Goal: Task Accomplishment & Management: Use online tool/utility

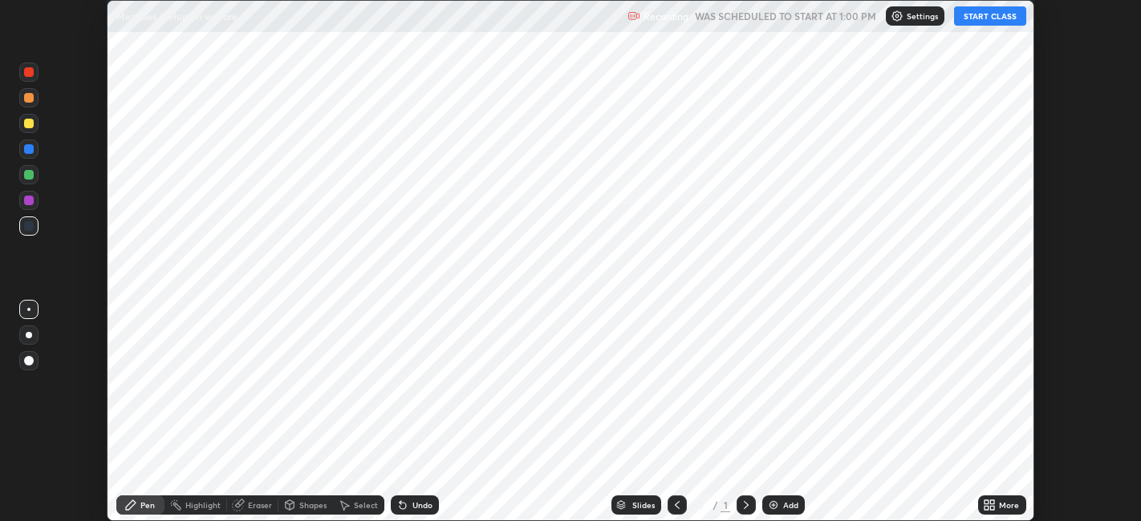
scroll to position [521, 1140]
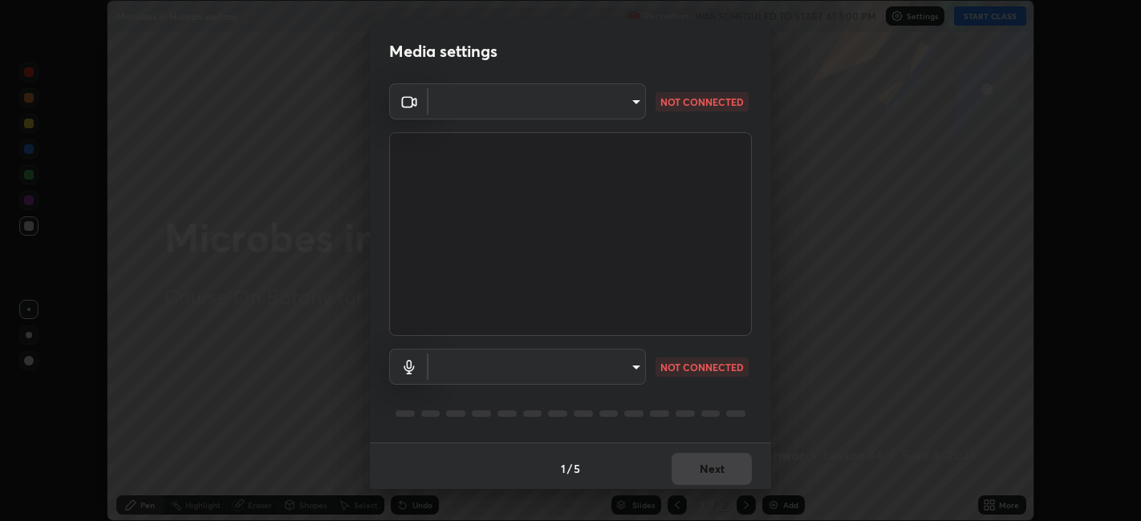
type input "e8d69c7dc0c2a56c5aabaa85415bde81fe71d5f71f3198f3fc497bb9ff74f4e0"
type input "default"
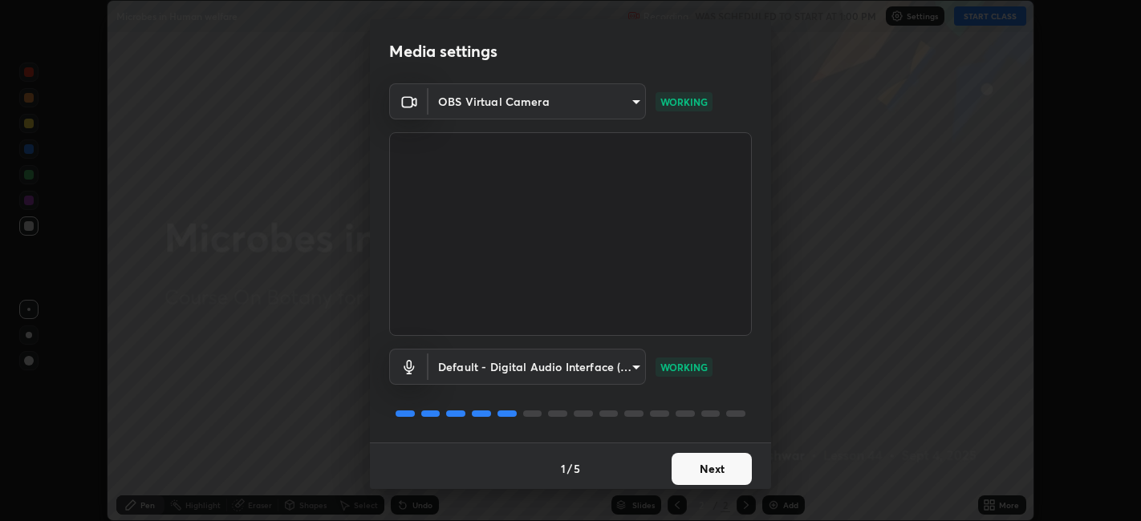
scroll to position [4, 0]
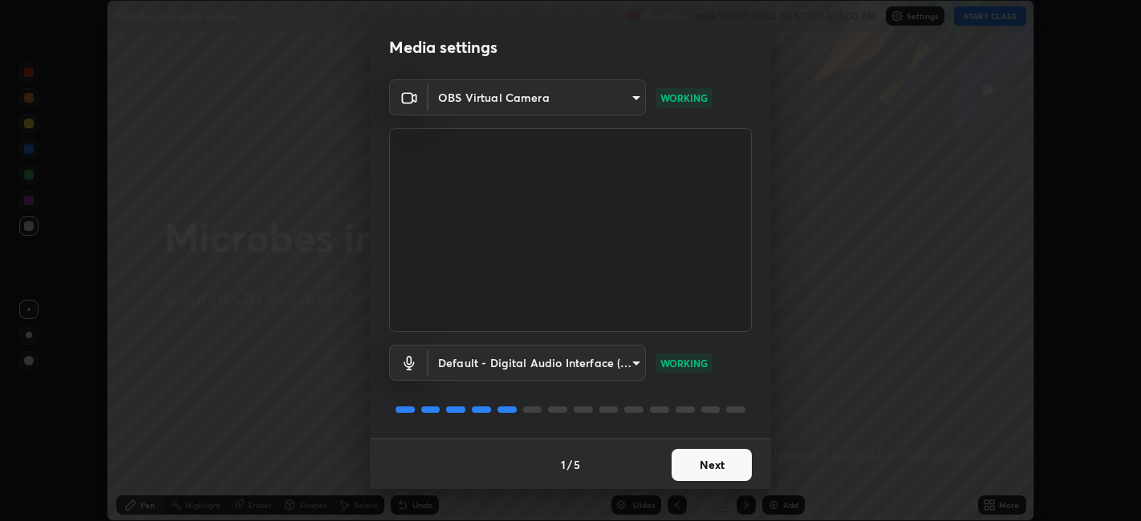
click at [725, 468] on button "Next" at bounding box center [711, 465] width 80 height 32
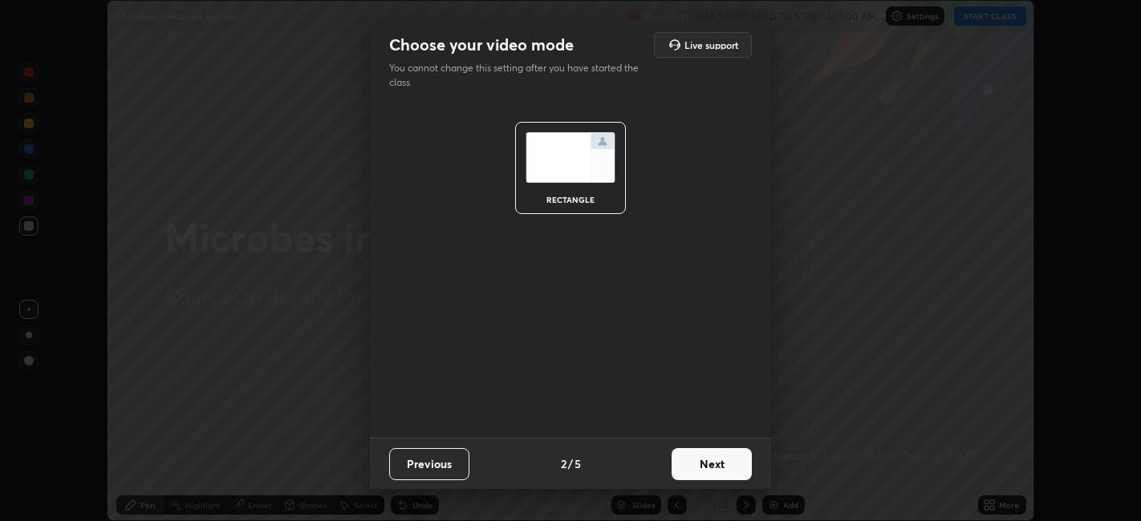
click at [739, 464] on button "Next" at bounding box center [711, 464] width 80 height 32
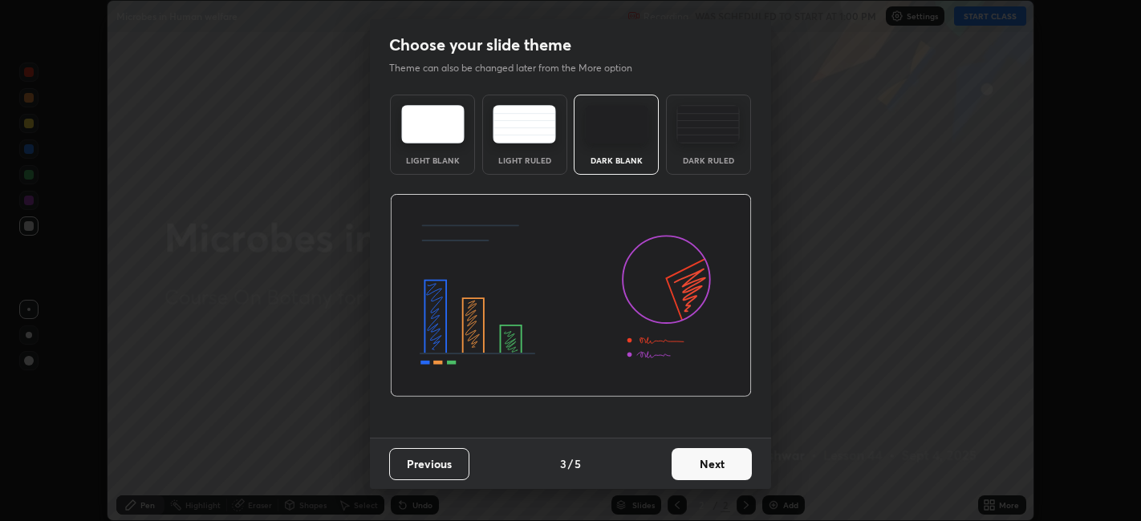
click at [709, 151] on div "Dark Ruled" at bounding box center [708, 135] width 85 height 80
click at [724, 470] on button "Next" at bounding box center [711, 464] width 80 height 32
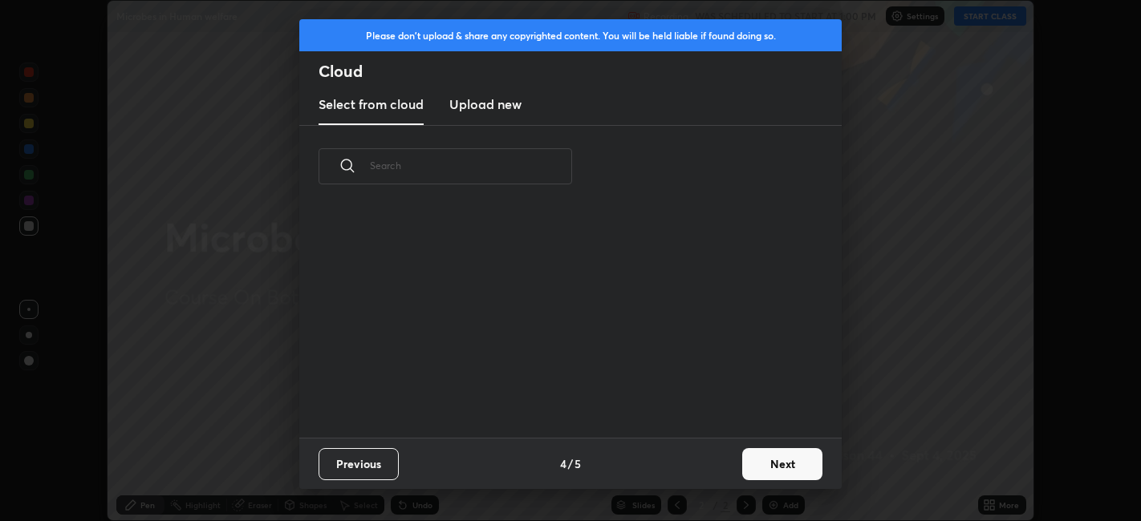
click at [772, 464] on button "Next" at bounding box center [782, 464] width 80 height 32
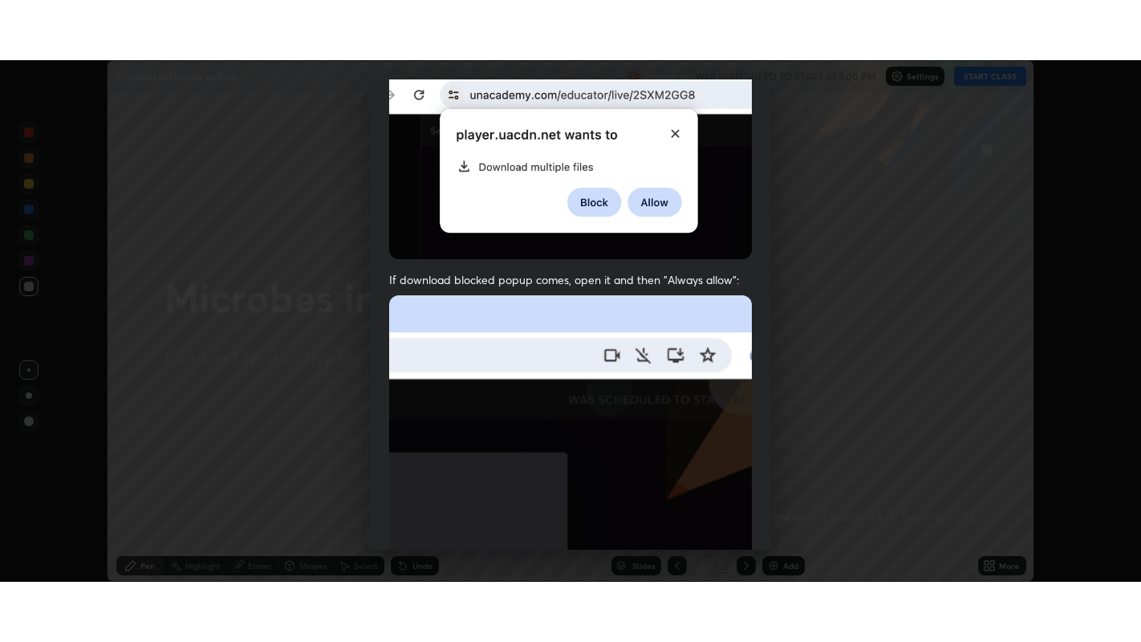
scroll to position [331, 0]
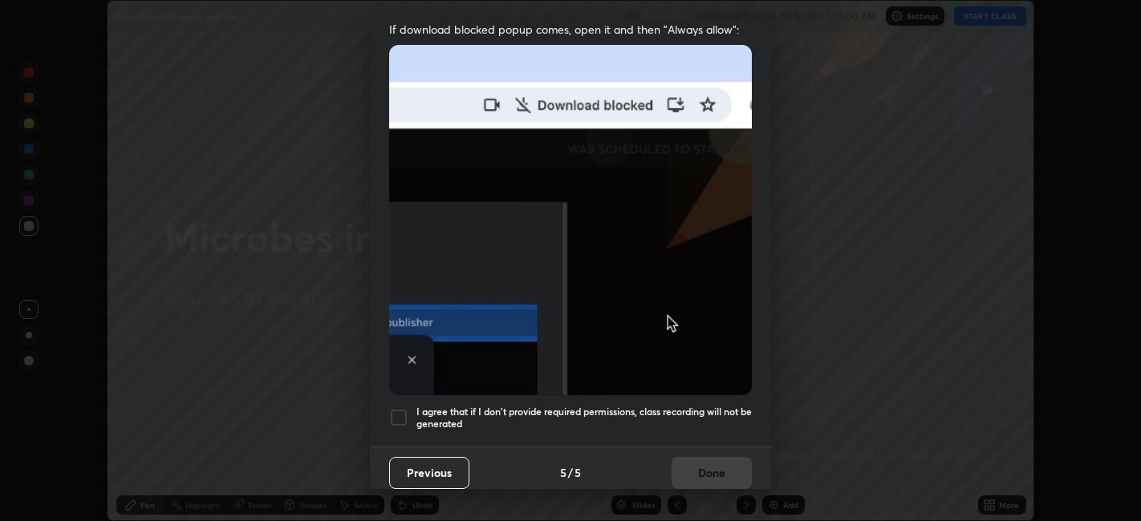
click at [405, 413] on div at bounding box center [398, 417] width 19 height 19
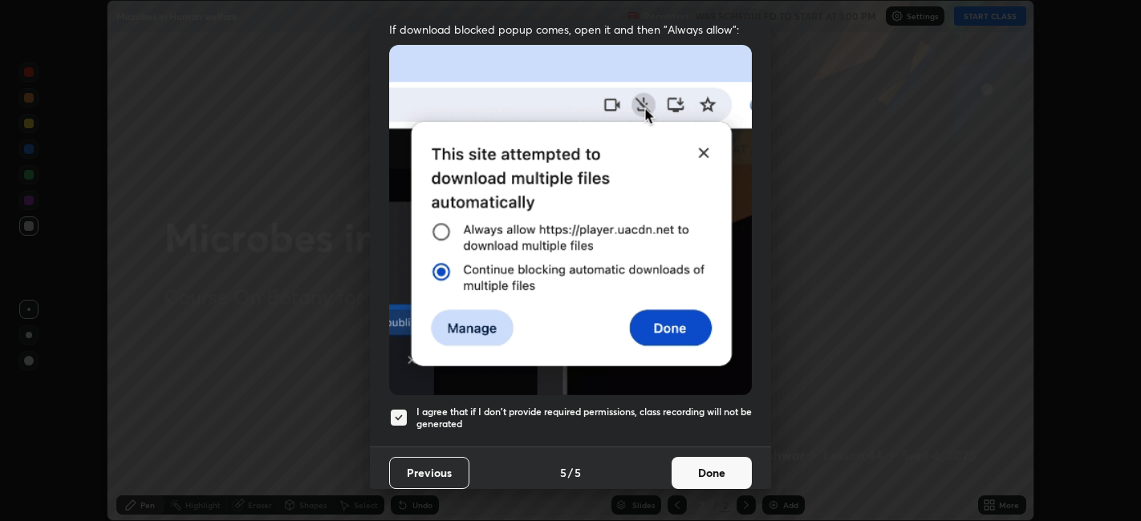
click at [717, 475] on button "Done" at bounding box center [711, 473] width 80 height 32
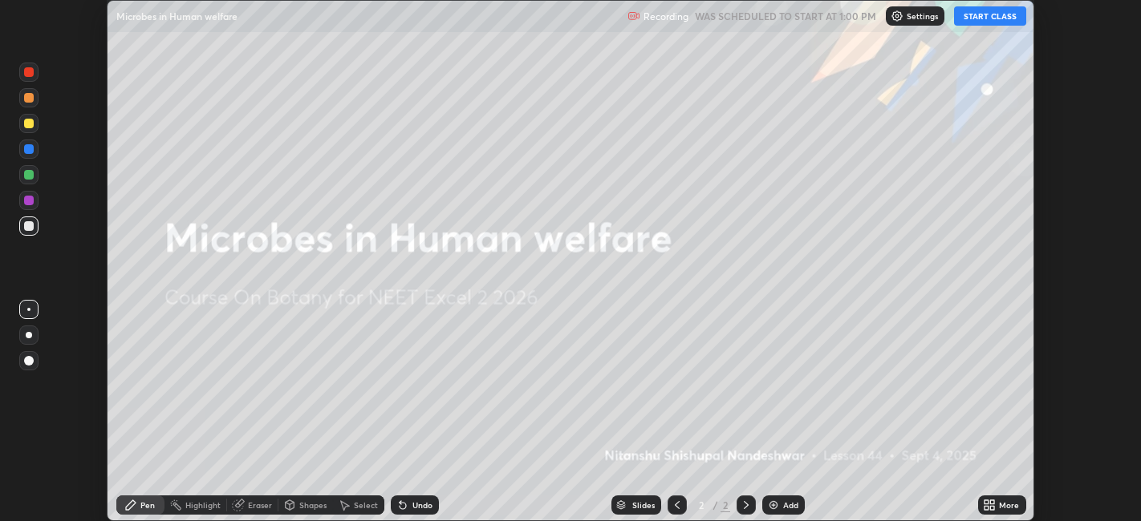
click at [992, 14] on button "START CLASS" at bounding box center [990, 15] width 72 height 19
click at [993, 507] on icon at bounding box center [993, 508] width 4 height 4
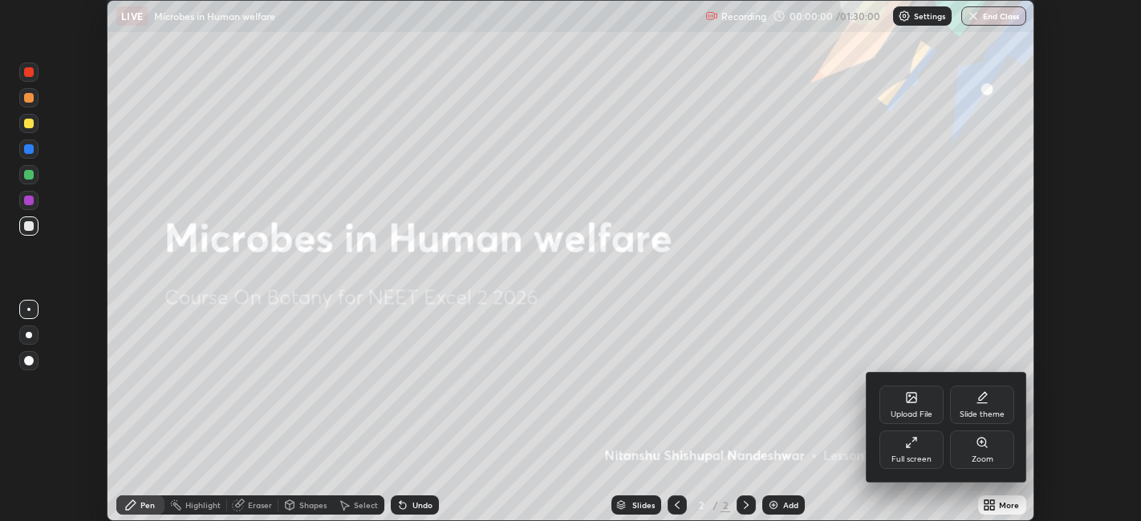
click at [916, 451] on div "Full screen" at bounding box center [911, 450] width 64 height 38
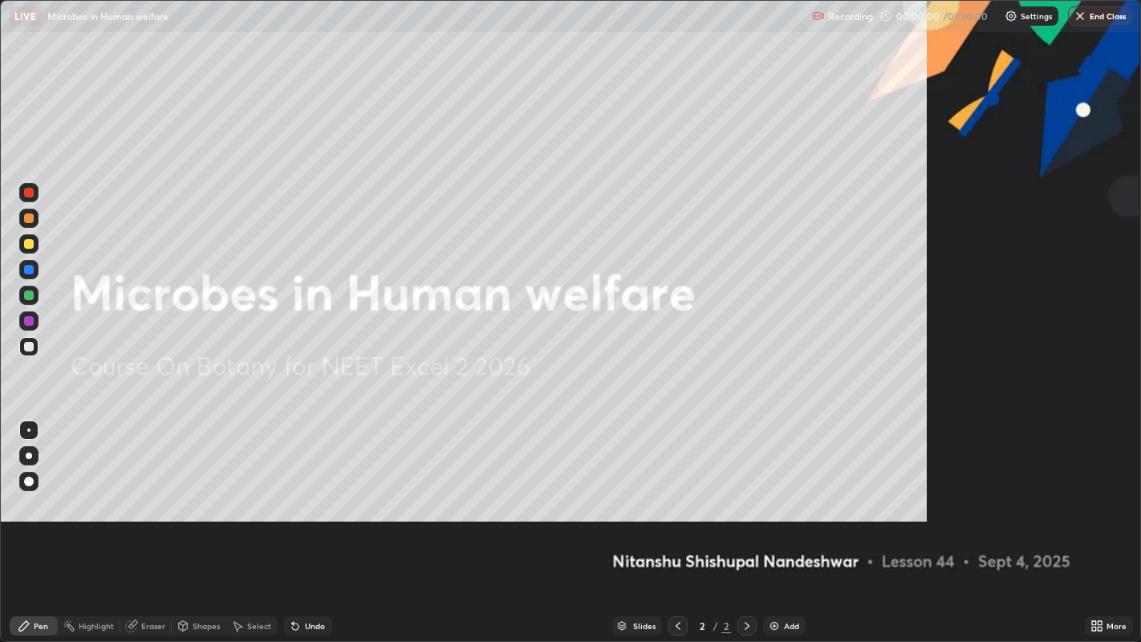
scroll to position [642, 1141]
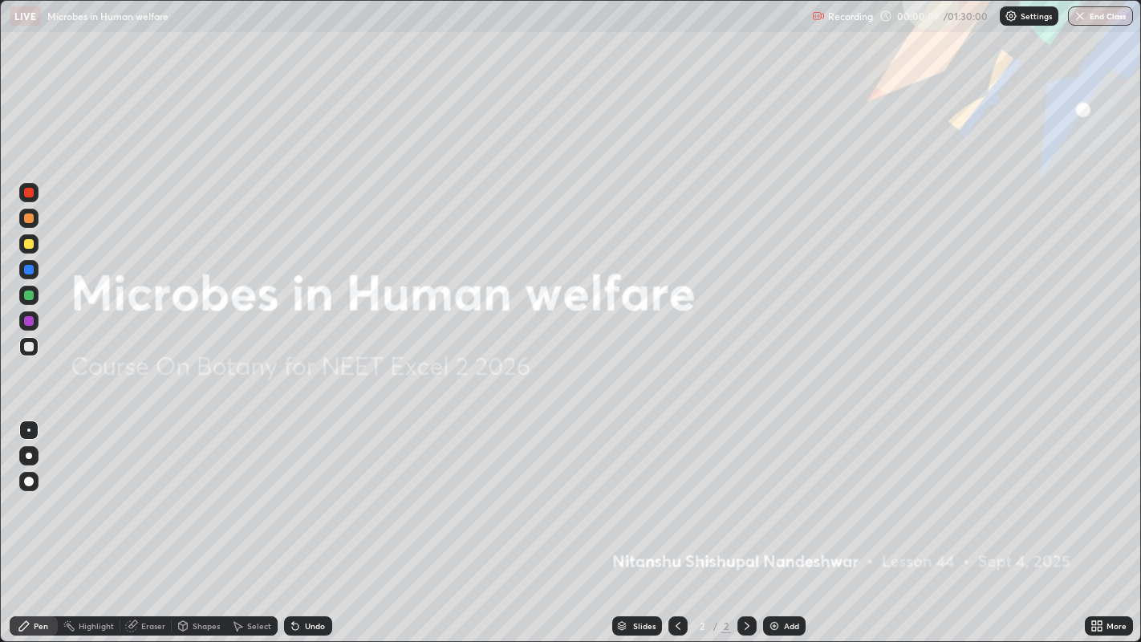
click at [1092, 521] on icon at bounding box center [1094, 628] width 4 height 4
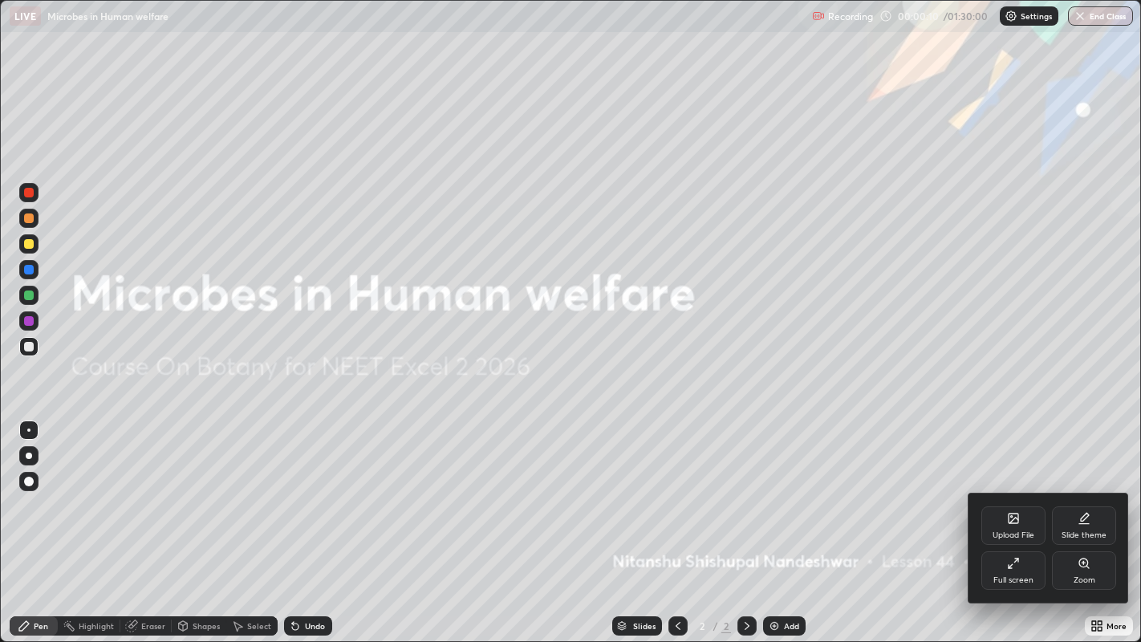
click at [1014, 521] on div "Upload File" at bounding box center [1013, 535] width 42 height 8
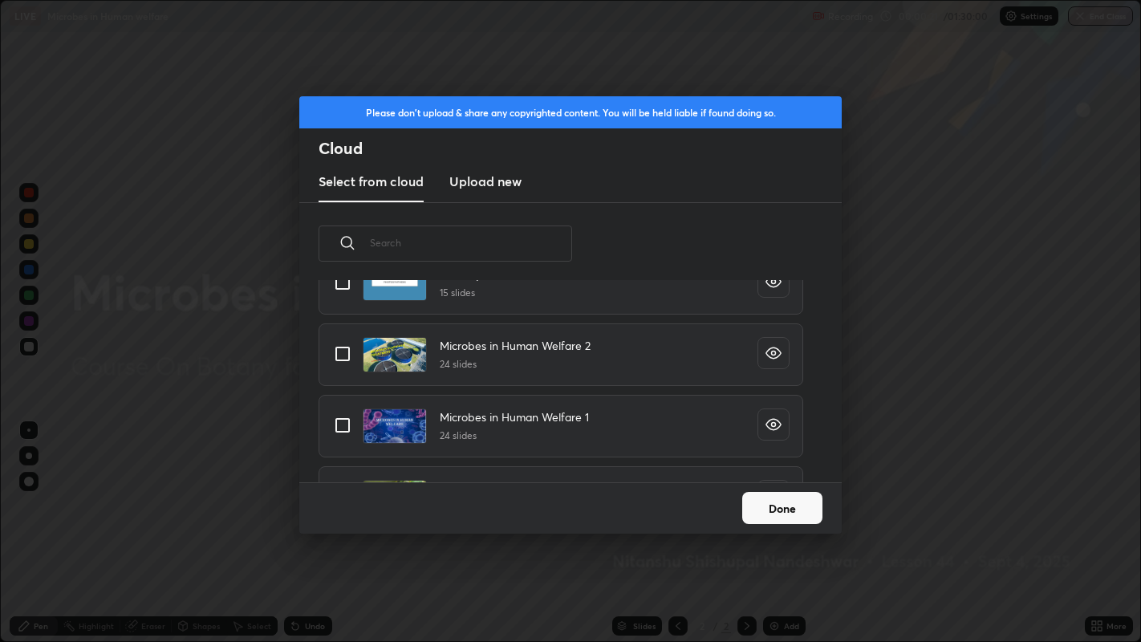
scroll to position [1191, 0]
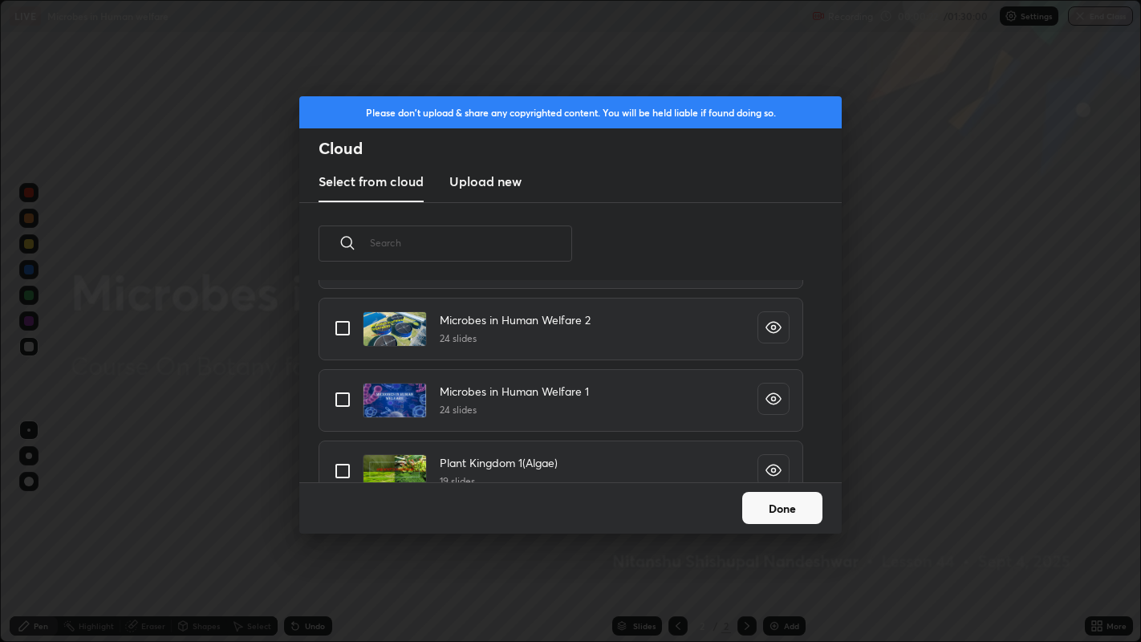
click at [351, 399] on input "grid" at bounding box center [343, 400] width 34 height 34
checkbox input "true"
click at [785, 513] on button "Done" at bounding box center [782, 508] width 80 height 32
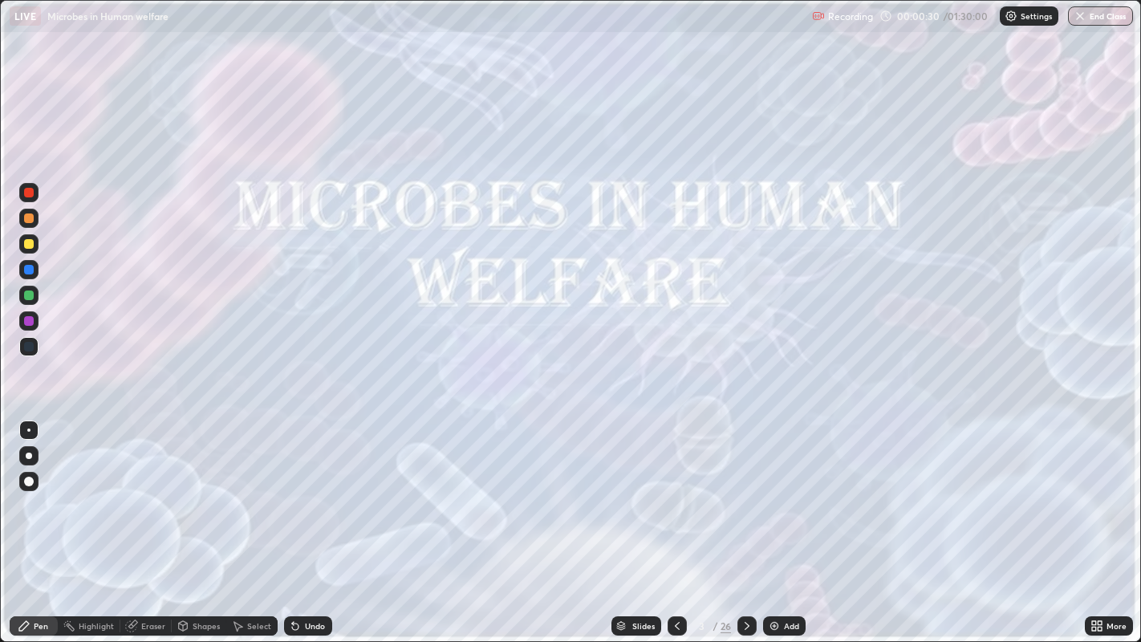
click at [745, 521] on icon at bounding box center [746, 625] width 13 height 13
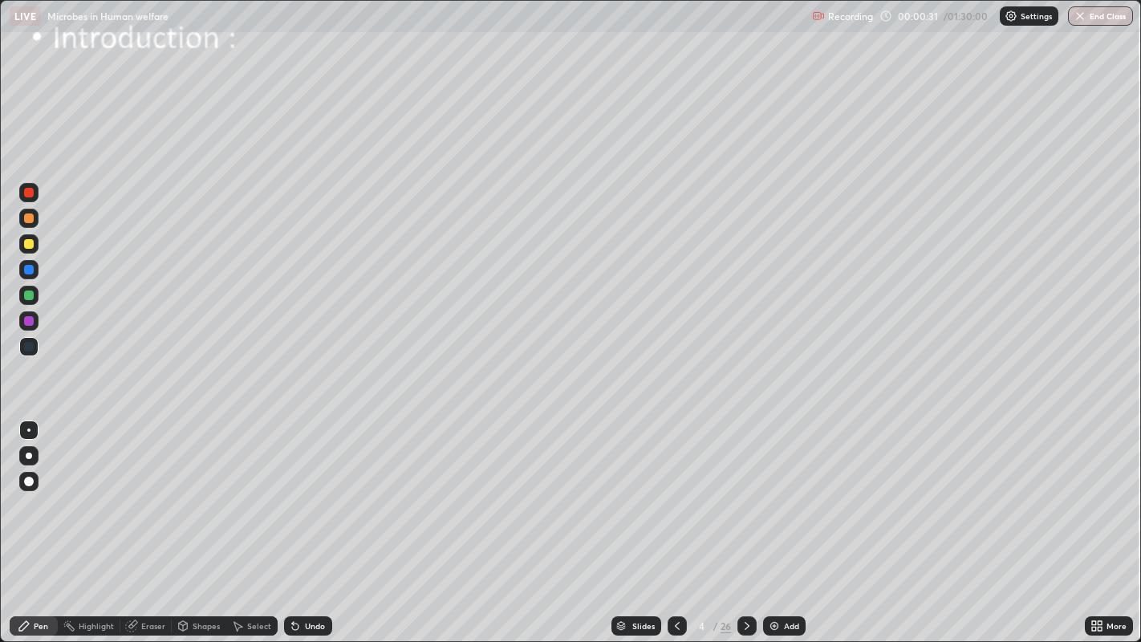
click at [745, 521] on div at bounding box center [746, 625] width 19 height 19
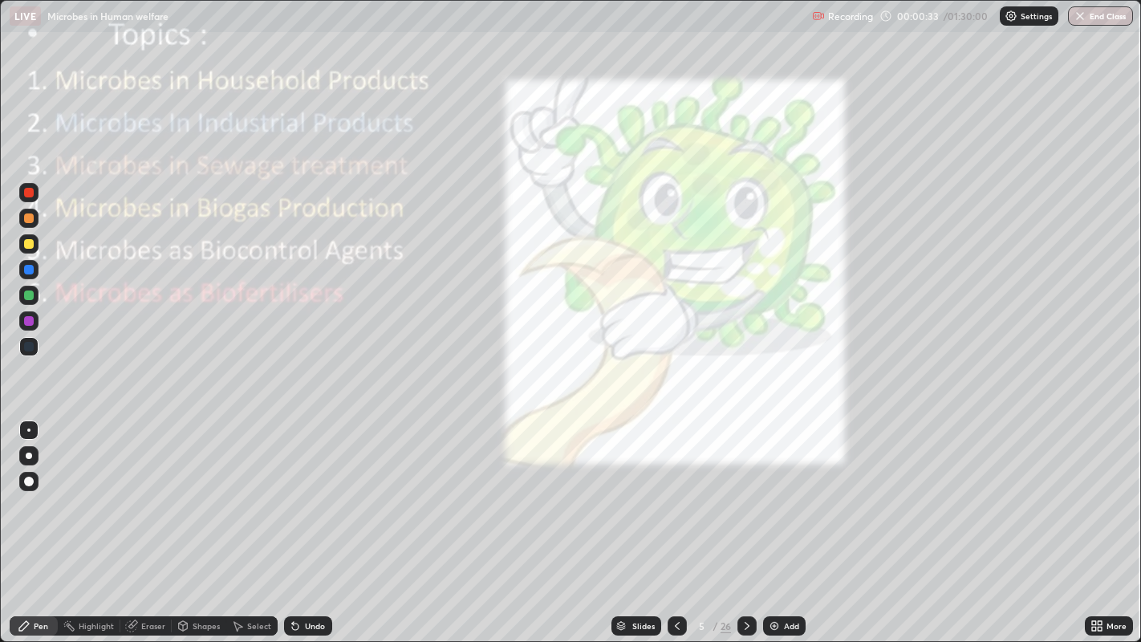
click at [745, 521] on icon at bounding box center [746, 625] width 13 height 13
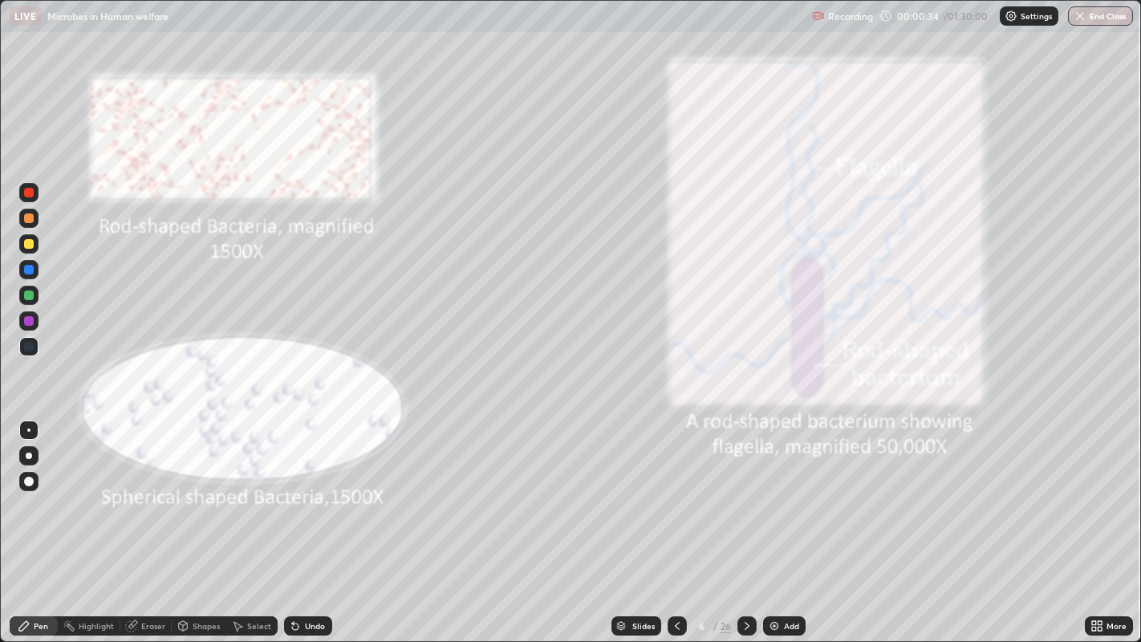
click at [745, 521] on icon at bounding box center [746, 625] width 13 height 13
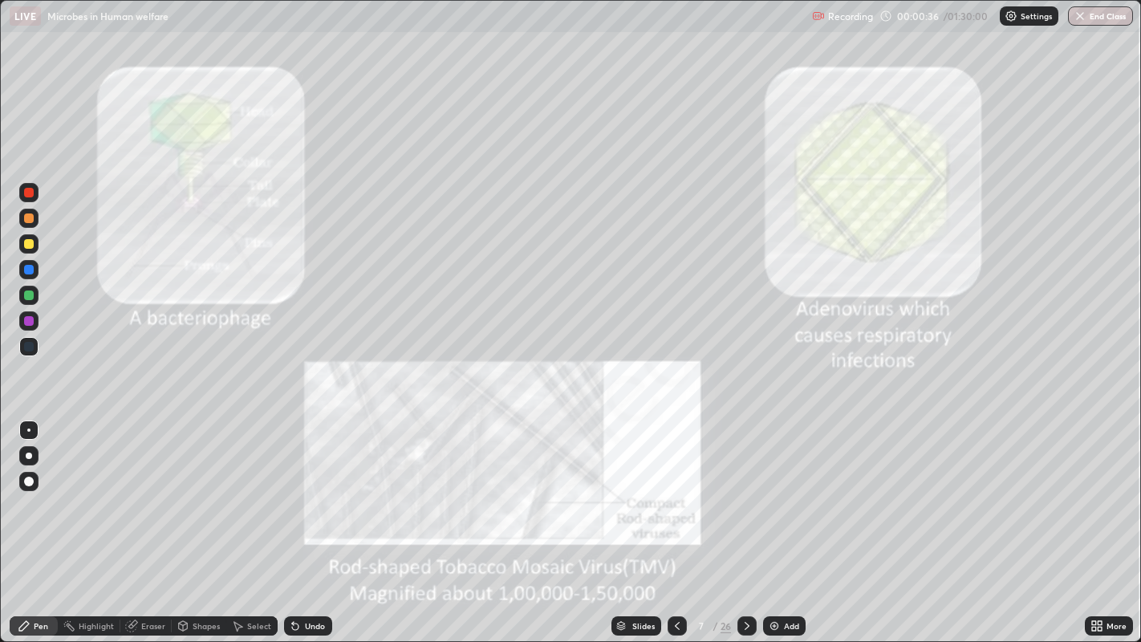
click at [745, 521] on icon at bounding box center [746, 625] width 13 height 13
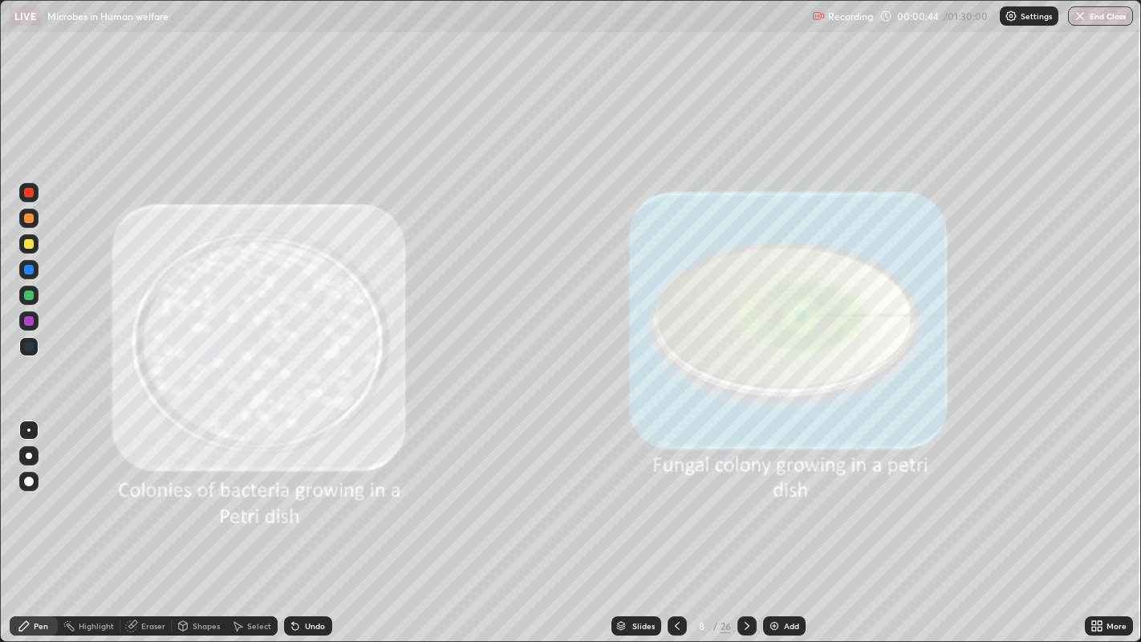
click at [746, 521] on icon at bounding box center [746, 625] width 13 height 13
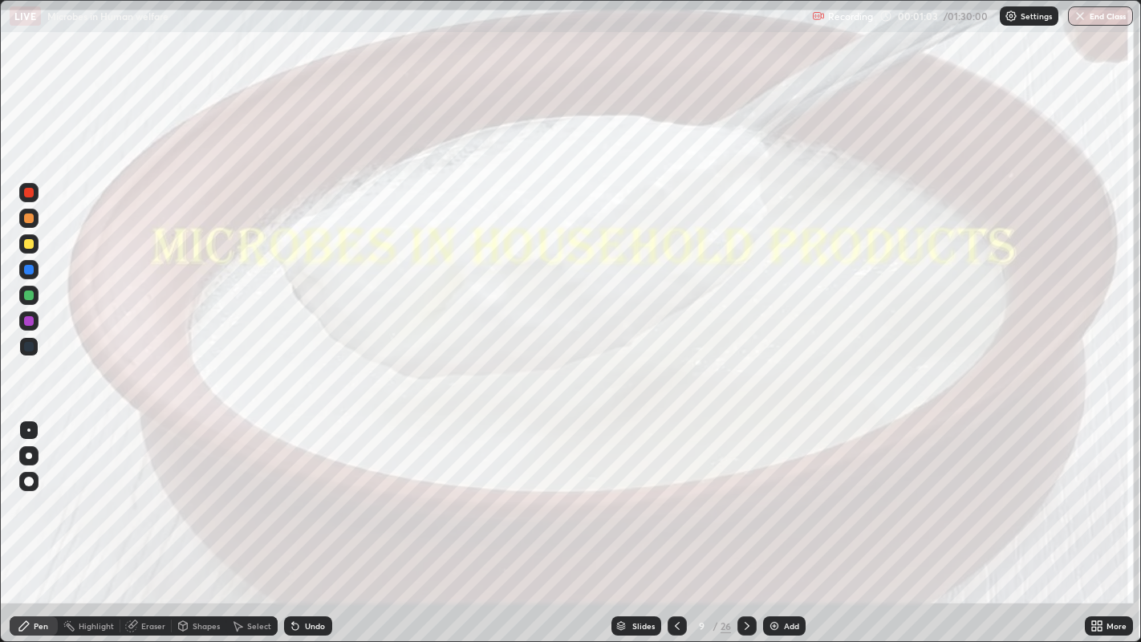
click at [745, 521] on icon at bounding box center [746, 625] width 13 height 13
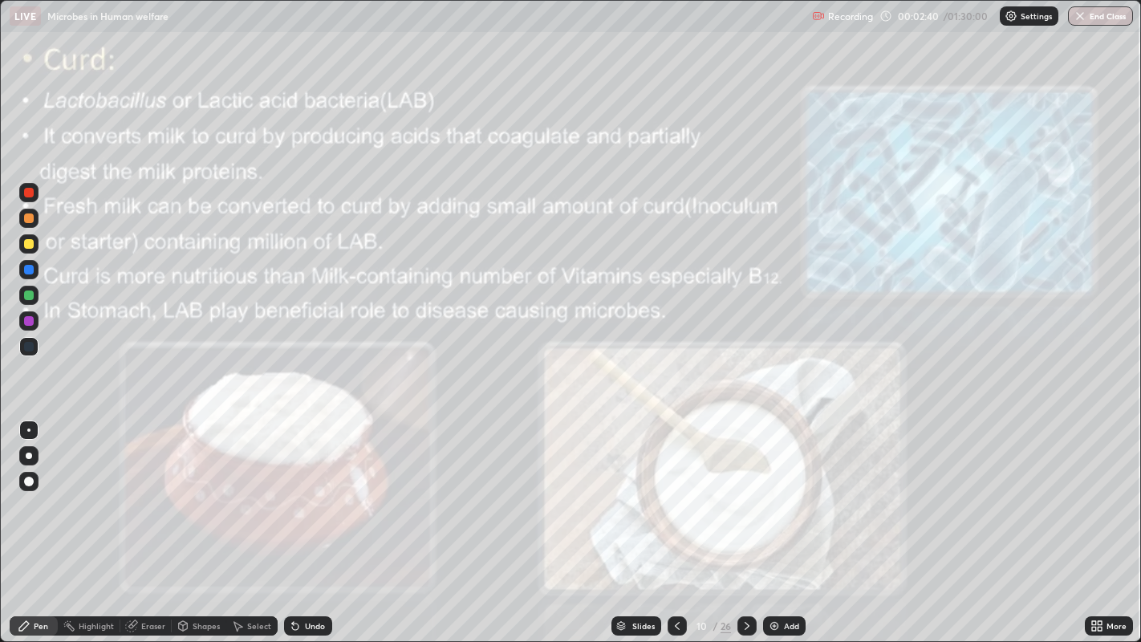
click at [33, 246] on div at bounding box center [29, 244] width 10 height 10
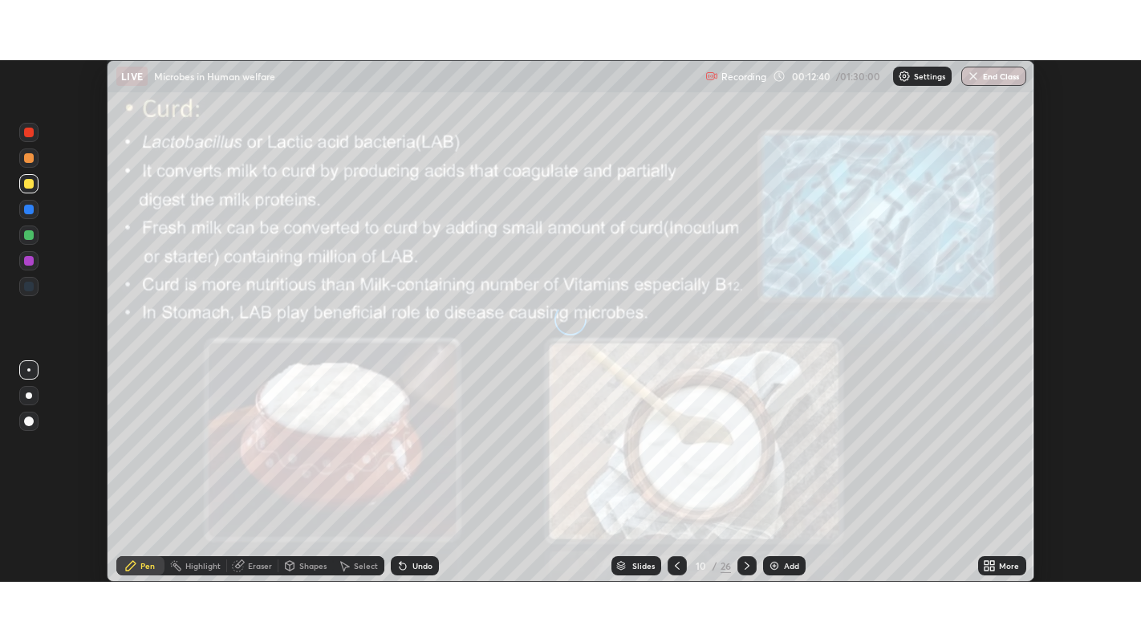
scroll to position [521, 1141]
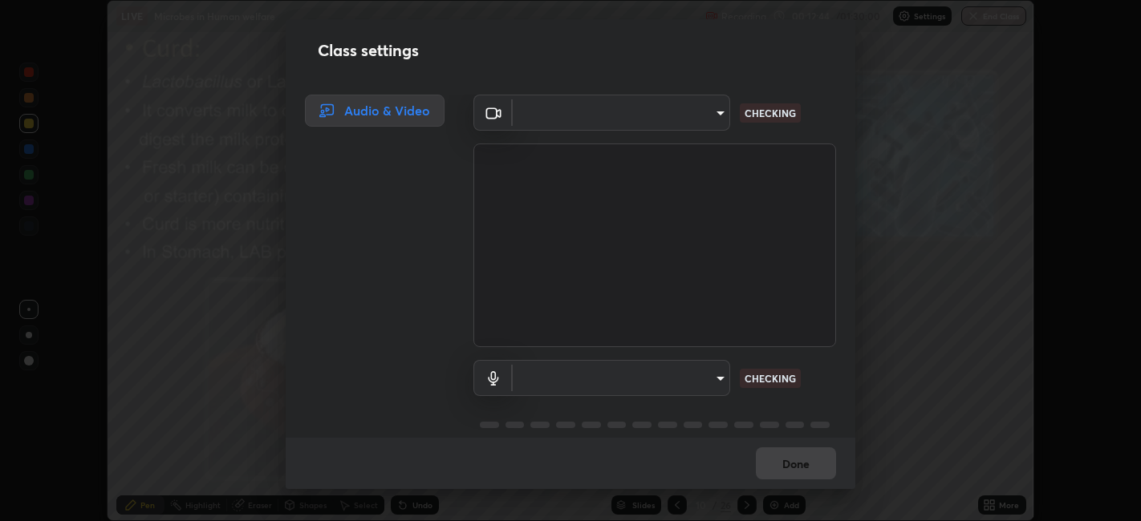
type input "e8d69c7dc0c2a56c5aabaa85415bde81fe71d5f71f3198f3fc497bb9ff74f4e0"
type input "default"
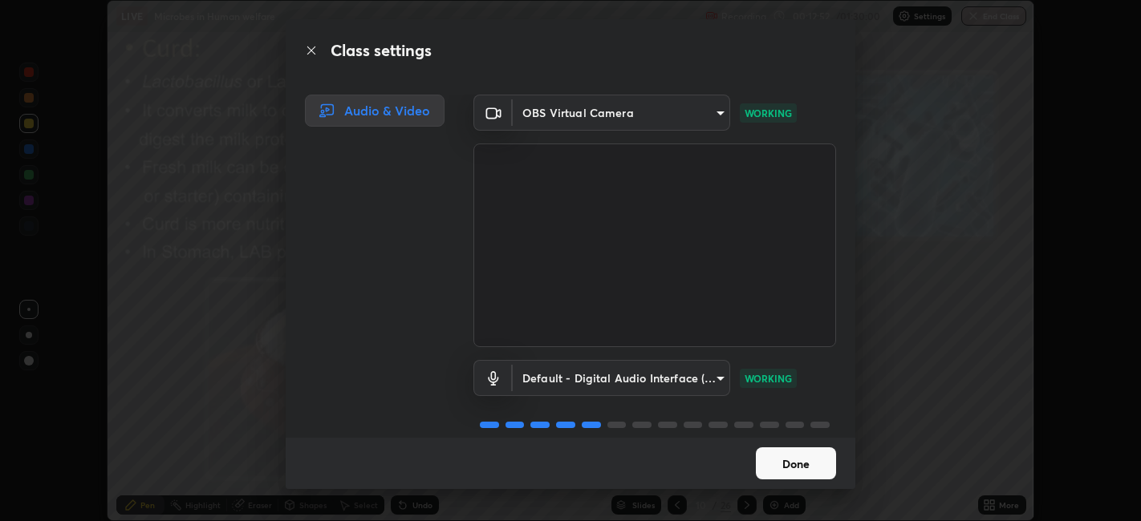
click at [795, 458] on button "Done" at bounding box center [796, 464] width 80 height 32
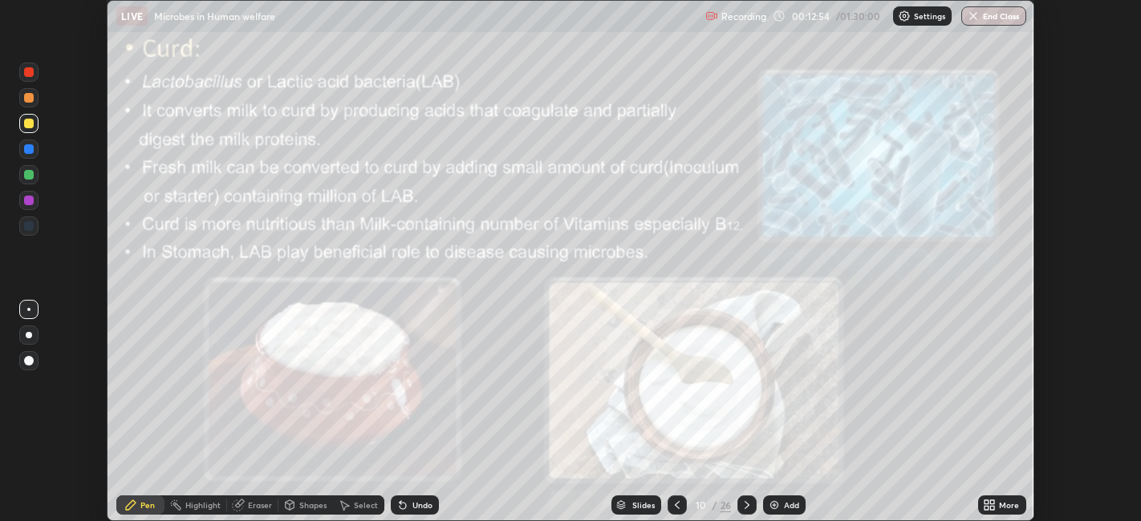
click at [987, 504] on icon at bounding box center [986, 502] width 4 height 4
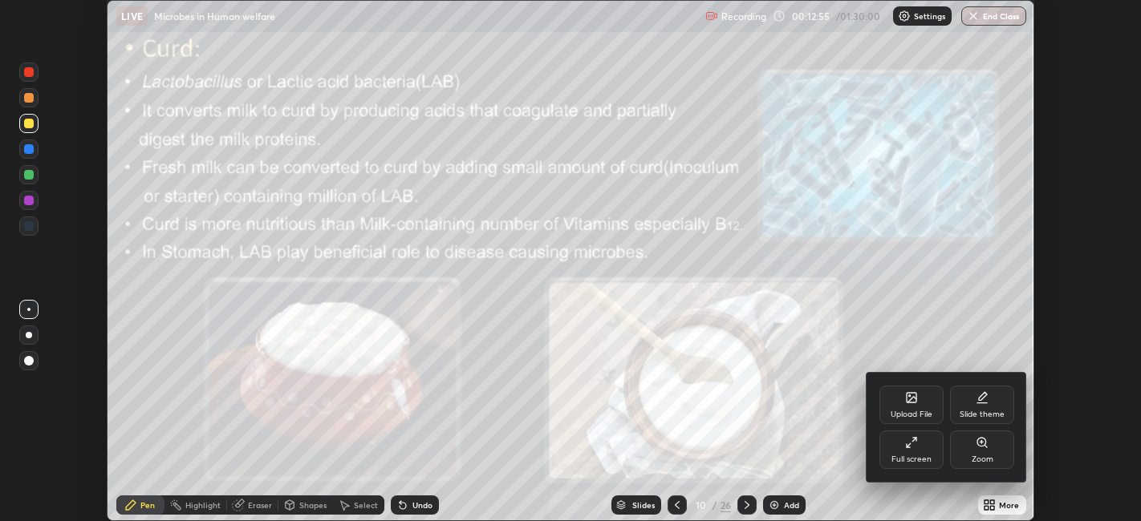
click at [918, 450] on div "Full screen" at bounding box center [911, 450] width 64 height 38
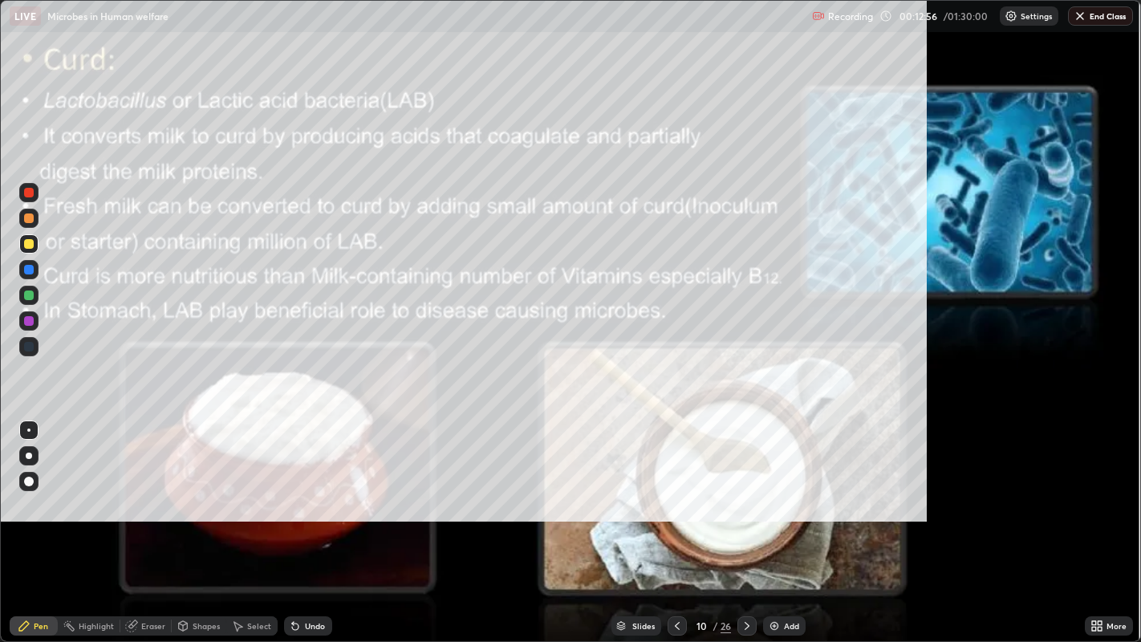
scroll to position [642, 1141]
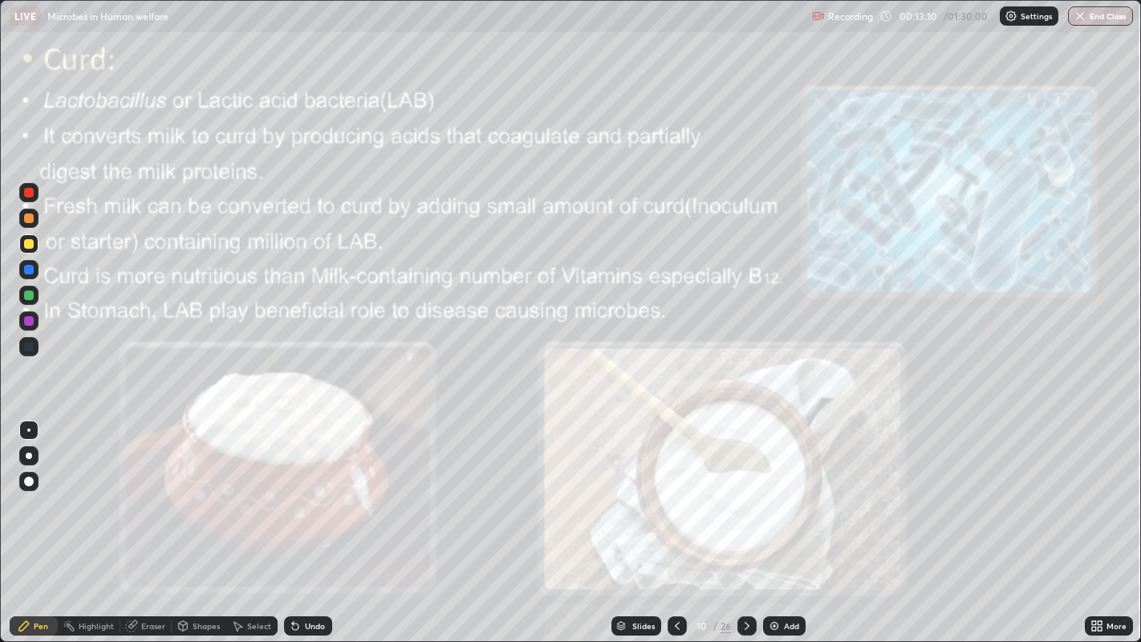
click at [745, 521] on icon at bounding box center [746, 625] width 13 height 13
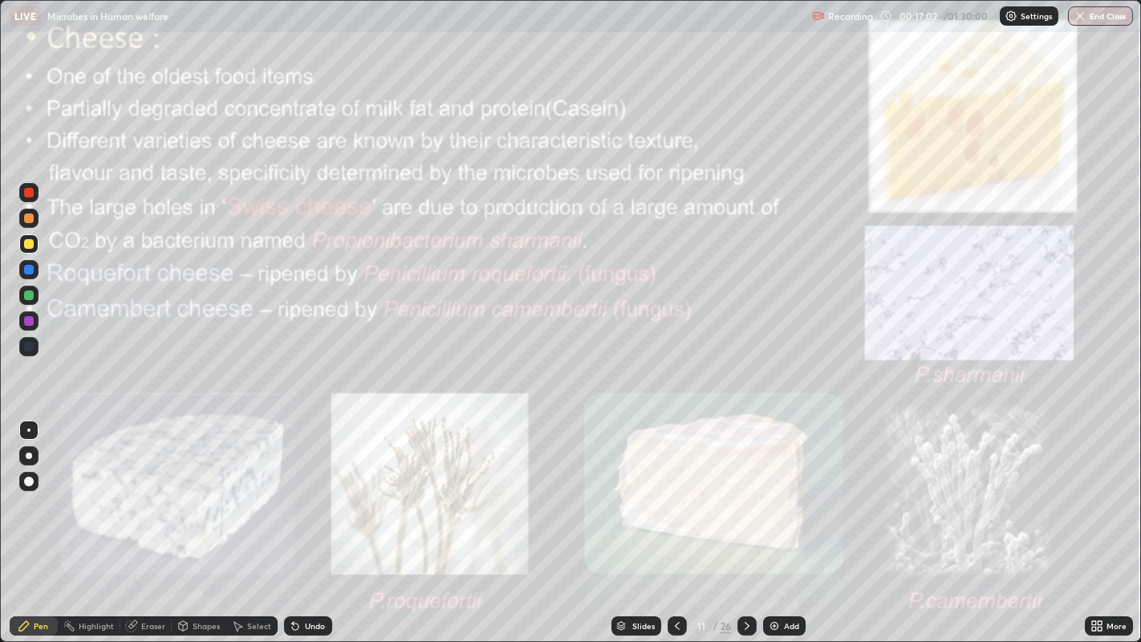
click at [744, 521] on div at bounding box center [746, 625] width 19 height 19
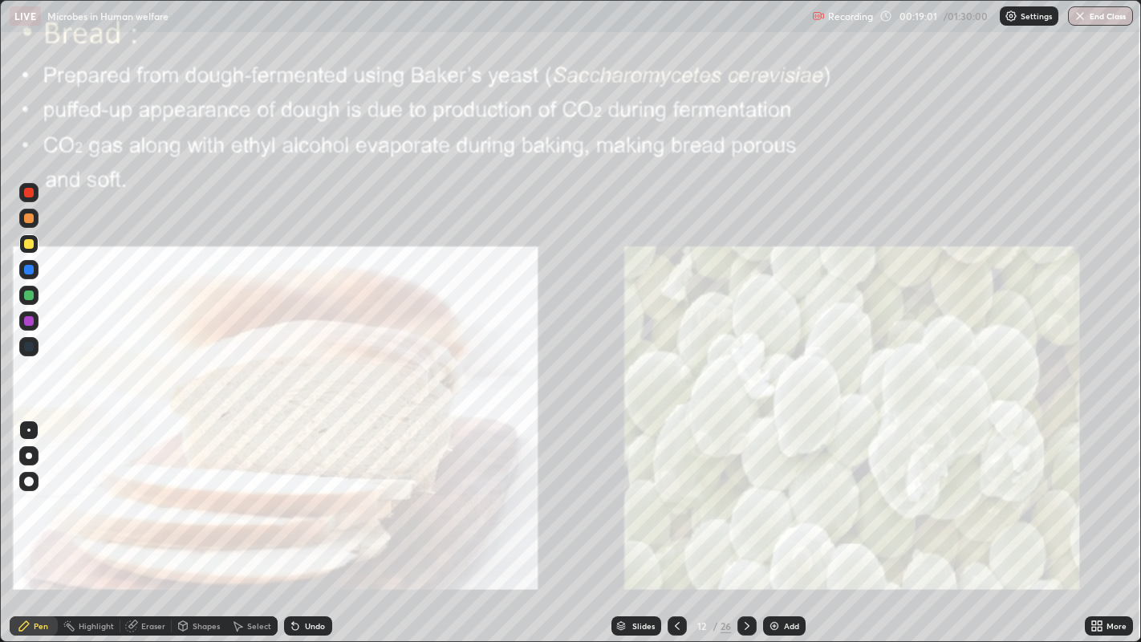
click at [747, 521] on icon at bounding box center [746, 625] width 13 height 13
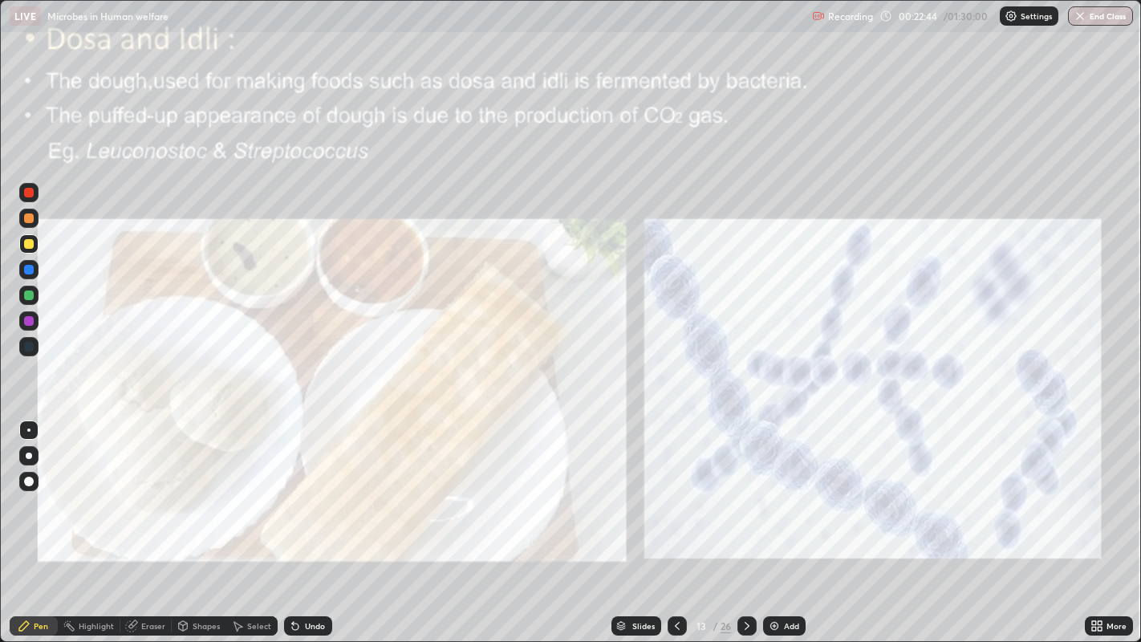
click at [742, 521] on icon at bounding box center [746, 625] width 13 height 13
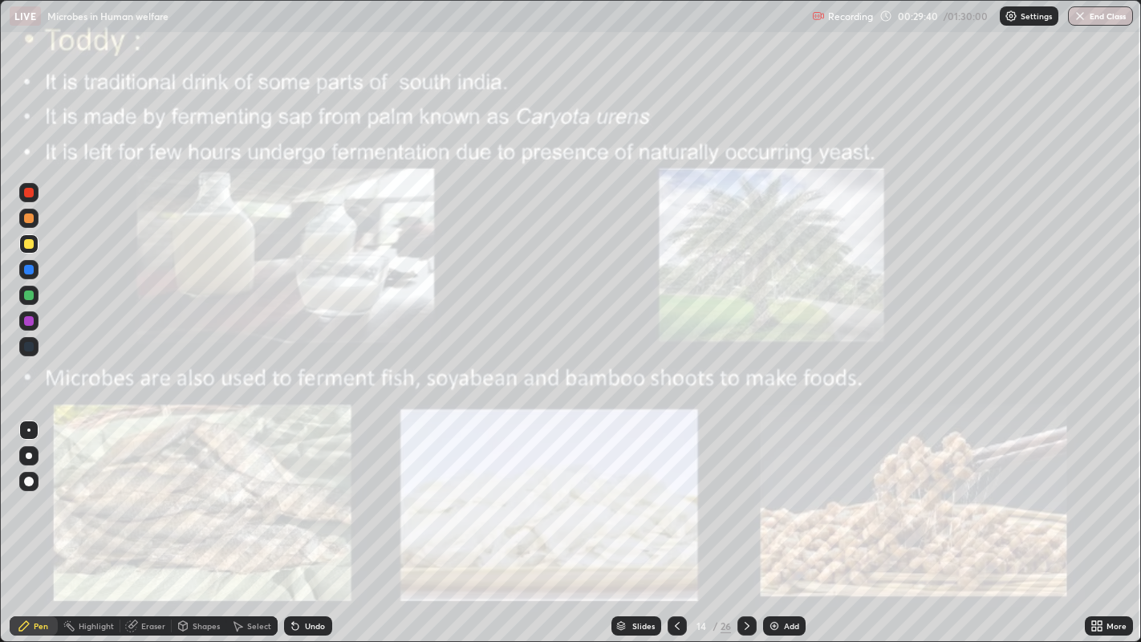
click at [746, 521] on icon at bounding box center [746, 625] width 13 height 13
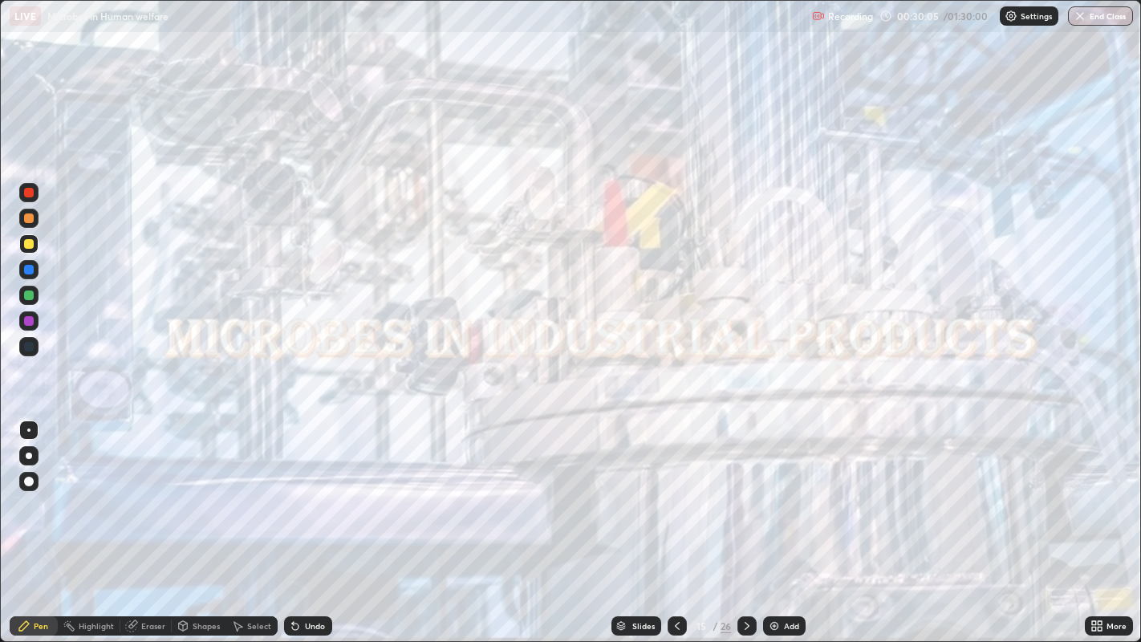
click at [745, 521] on icon at bounding box center [746, 626] width 5 height 8
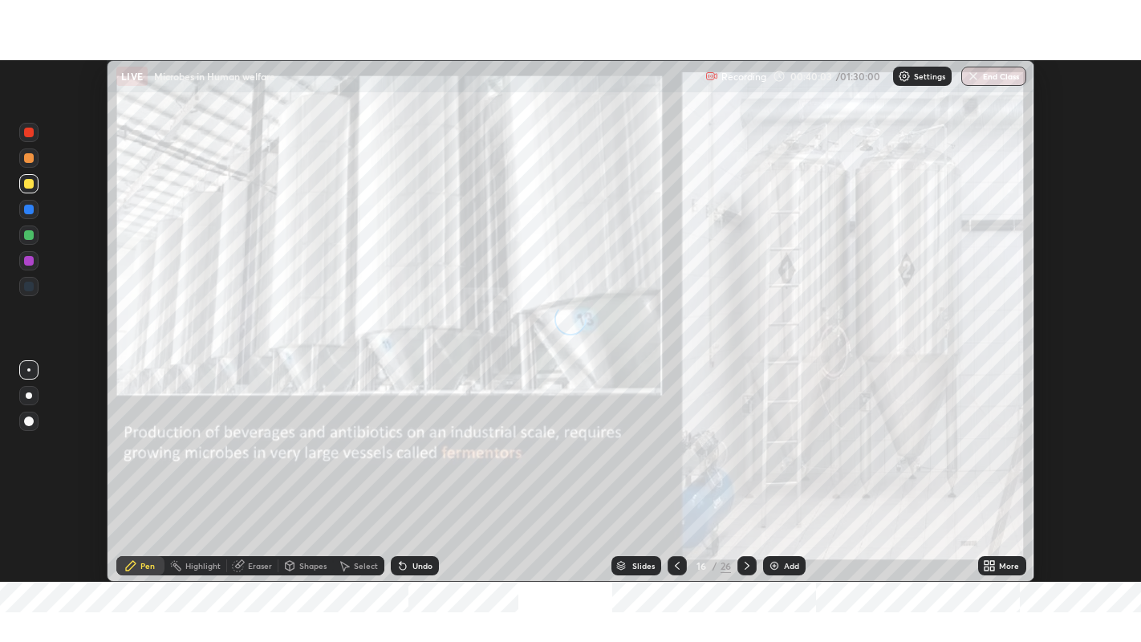
scroll to position [521, 1140]
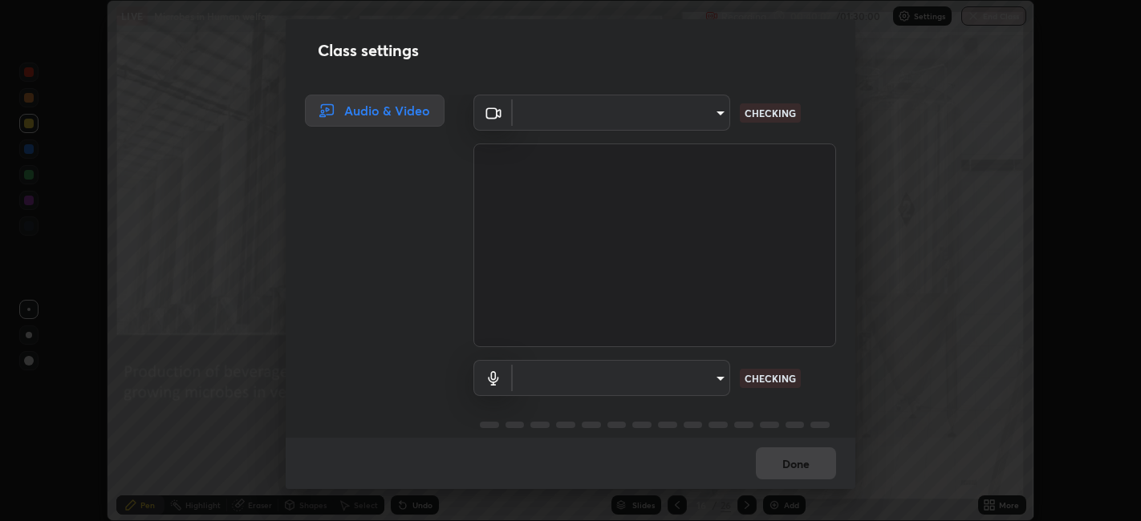
click at [990, 505] on div "Class settings Audio & Video ​ CHECKING ​ CHECKING Done" at bounding box center [570, 260] width 1141 height 521
type input "e8d69c7dc0c2a56c5aabaa85415bde81fe71d5f71f3198f3fc497bb9ff74f4e0"
type input "default"
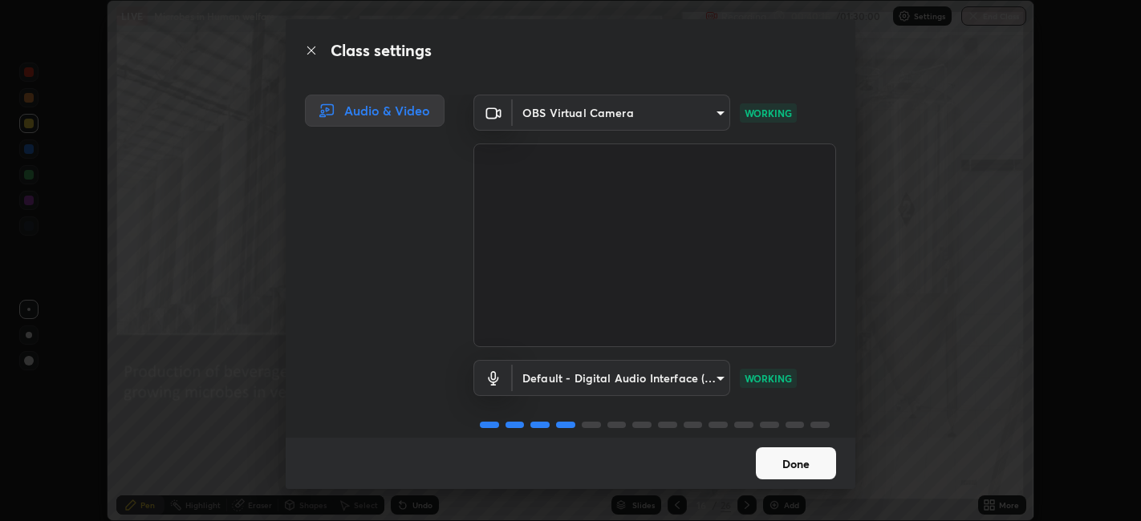
click at [795, 462] on button "Done" at bounding box center [796, 464] width 80 height 32
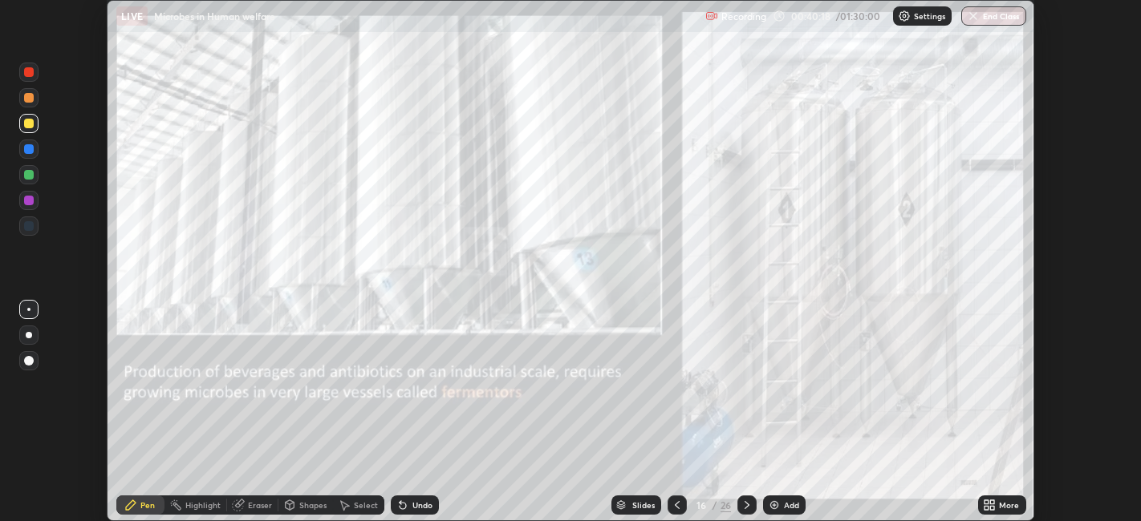
click at [987, 508] on icon at bounding box center [986, 508] width 4 height 4
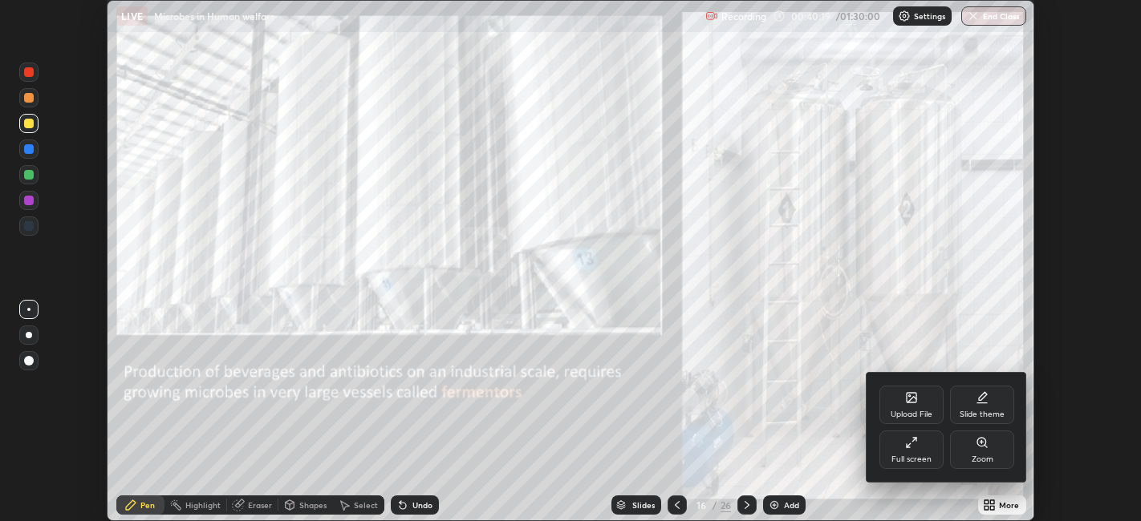
click at [916, 451] on div "Full screen" at bounding box center [911, 450] width 64 height 38
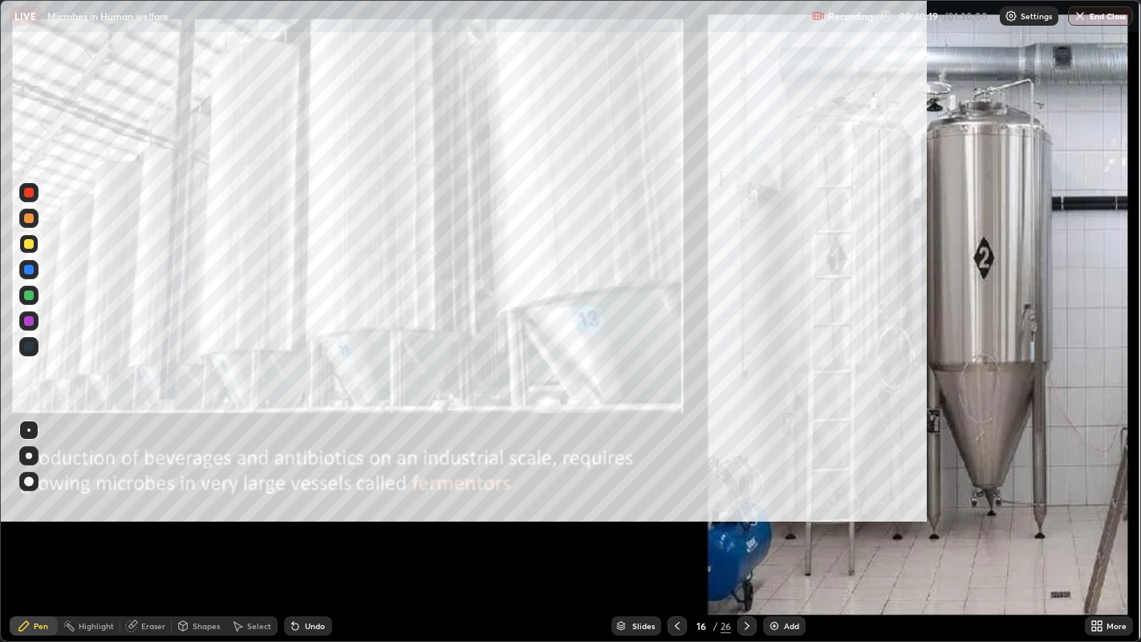
scroll to position [642, 1141]
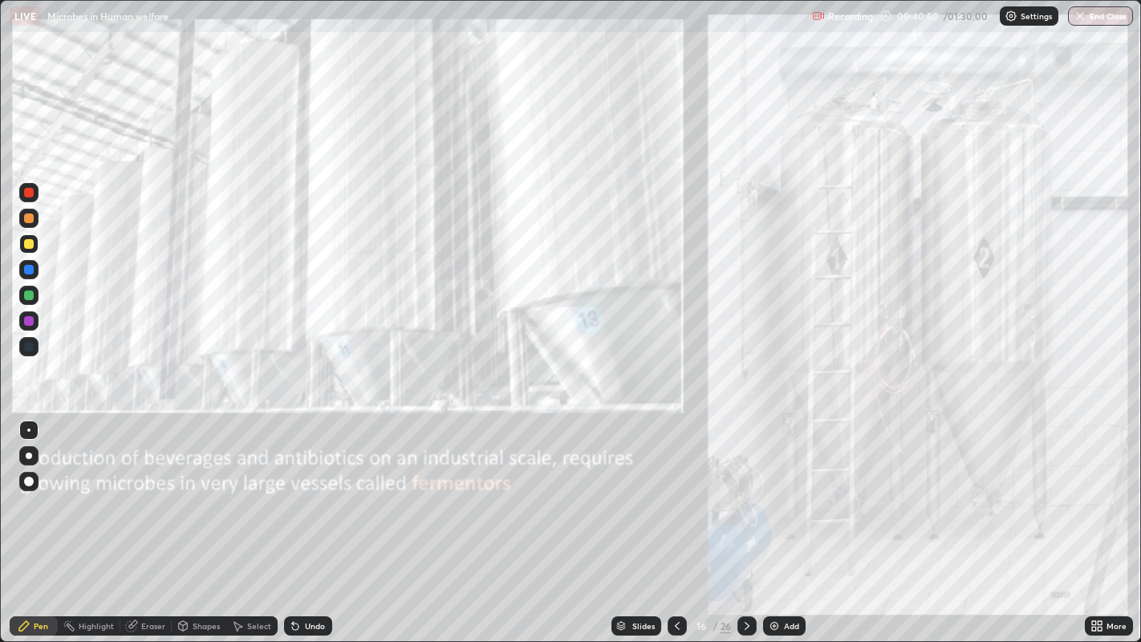
click at [748, 521] on icon at bounding box center [746, 625] width 13 height 13
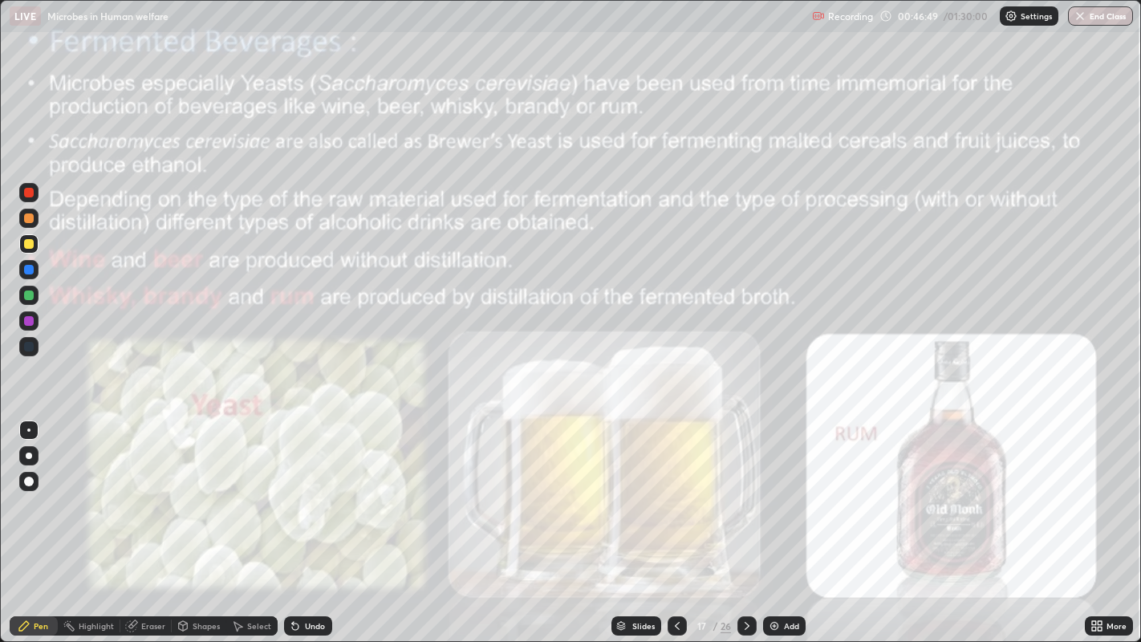
click at [746, 521] on icon at bounding box center [746, 625] width 13 height 13
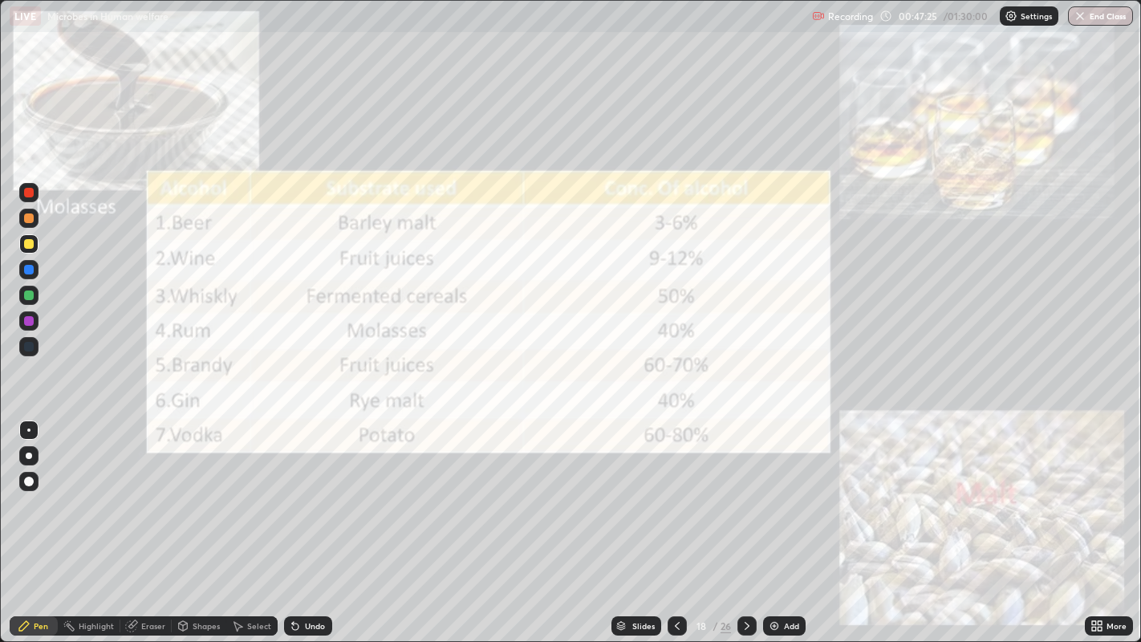
click at [28, 196] on div at bounding box center [29, 193] width 10 height 10
click at [745, 521] on icon at bounding box center [746, 626] width 5 height 8
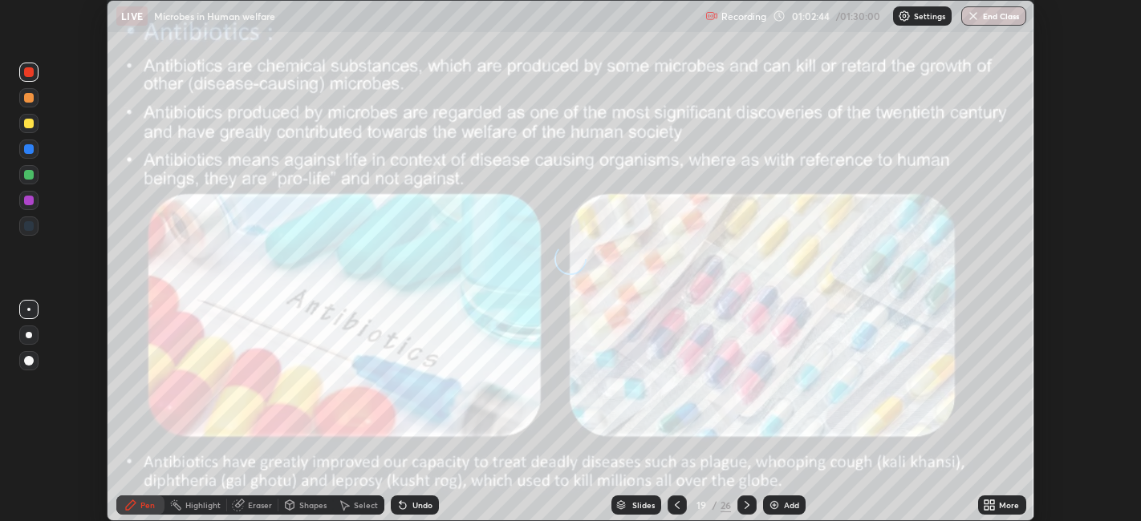
scroll to position [521, 1140]
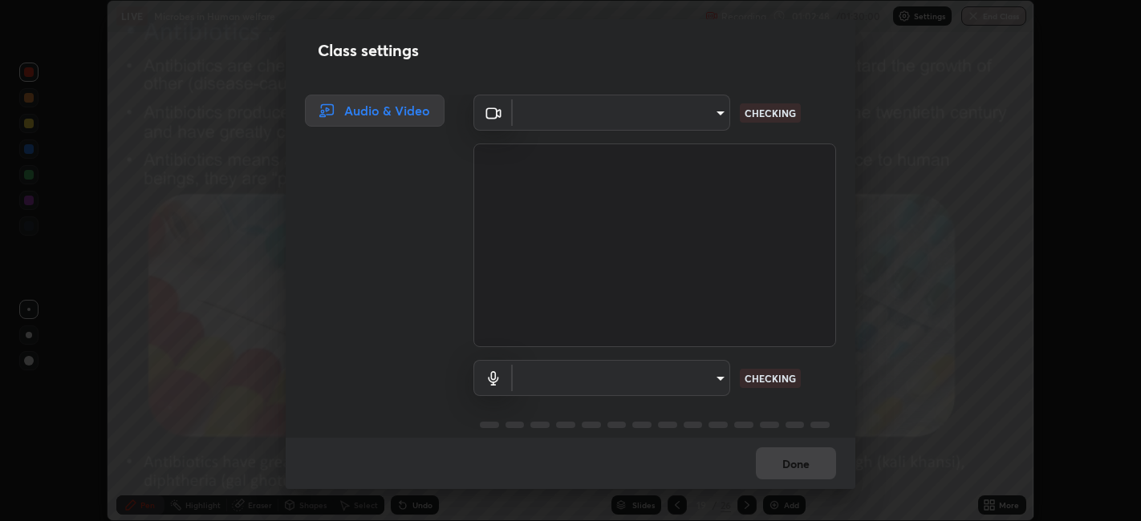
type input "e8d69c7dc0c2a56c5aabaa85415bde81fe71d5f71f3198f3fc497bb9ff74f4e0"
type input "default"
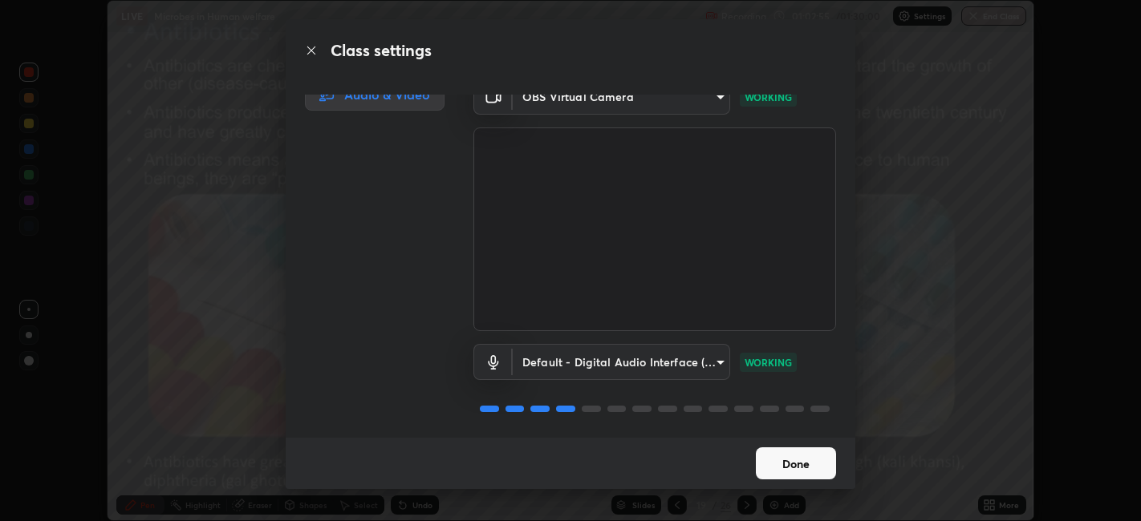
scroll to position [0, 0]
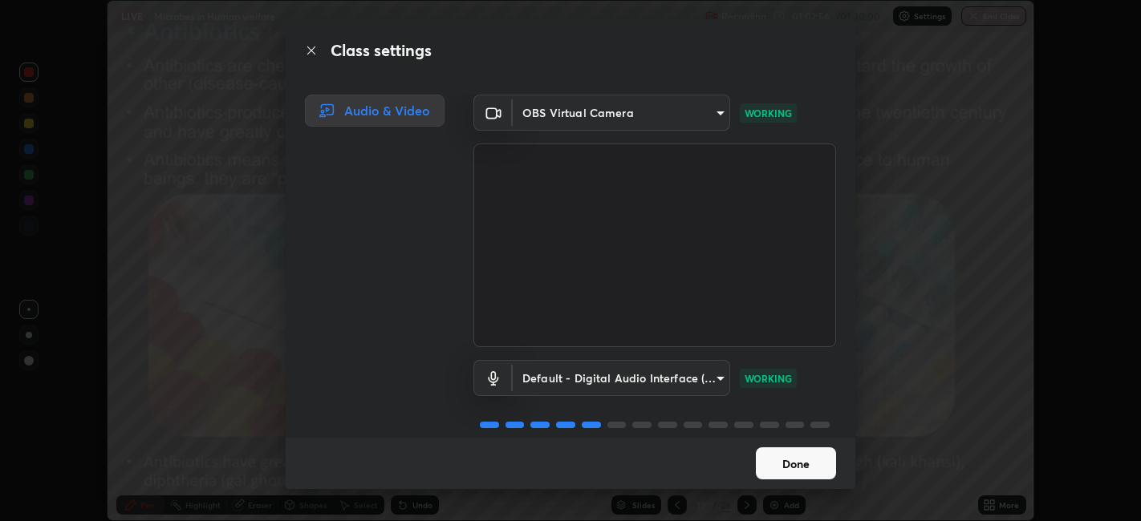
click at [797, 467] on button "Done" at bounding box center [796, 464] width 80 height 32
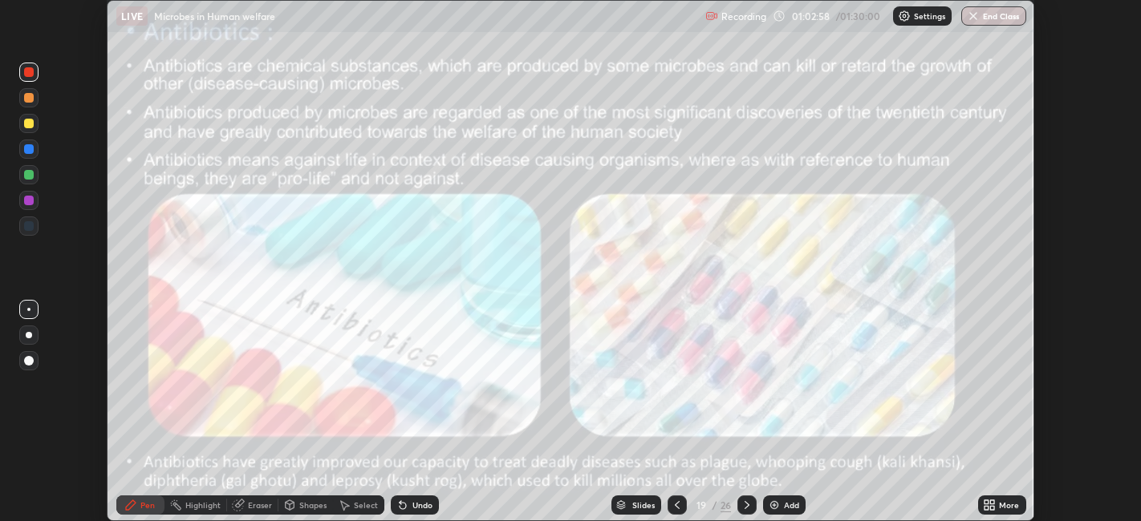
click at [983, 21] on button "End Class" at bounding box center [993, 15] width 65 height 19
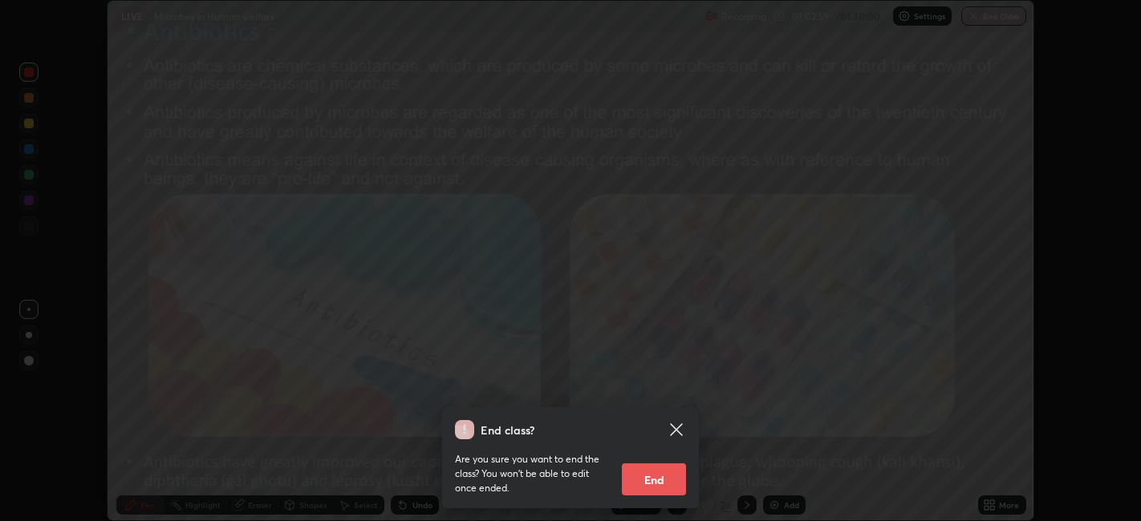
click at [670, 483] on button "End" at bounding box center [654, 480] width 64 height 32
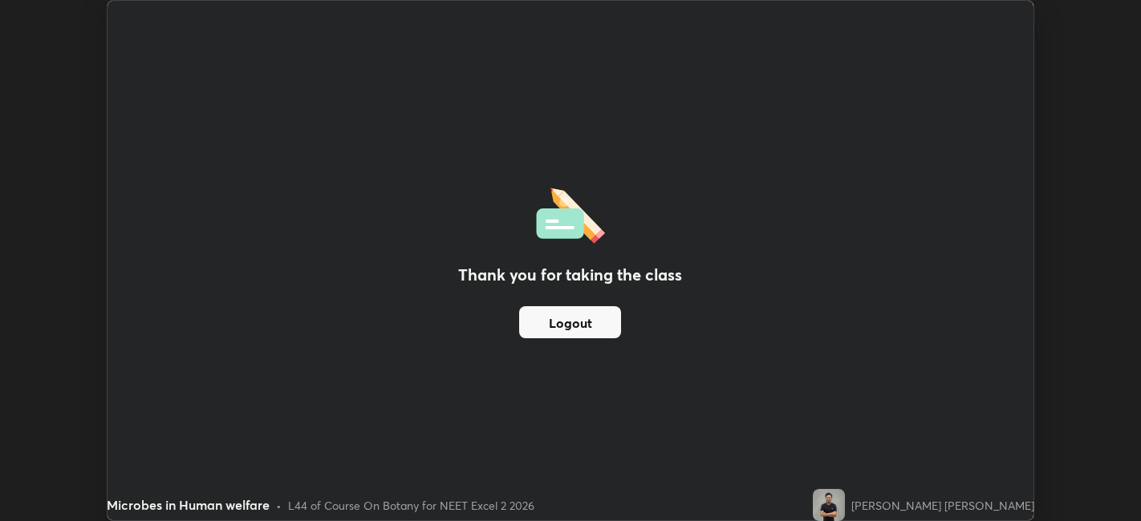
click at [611, 321] on button "Logout" at bounding box center [570, 322] width 102 height 32
